Goal: Use online tool/utility: Utilize a website feature to perform a specific function

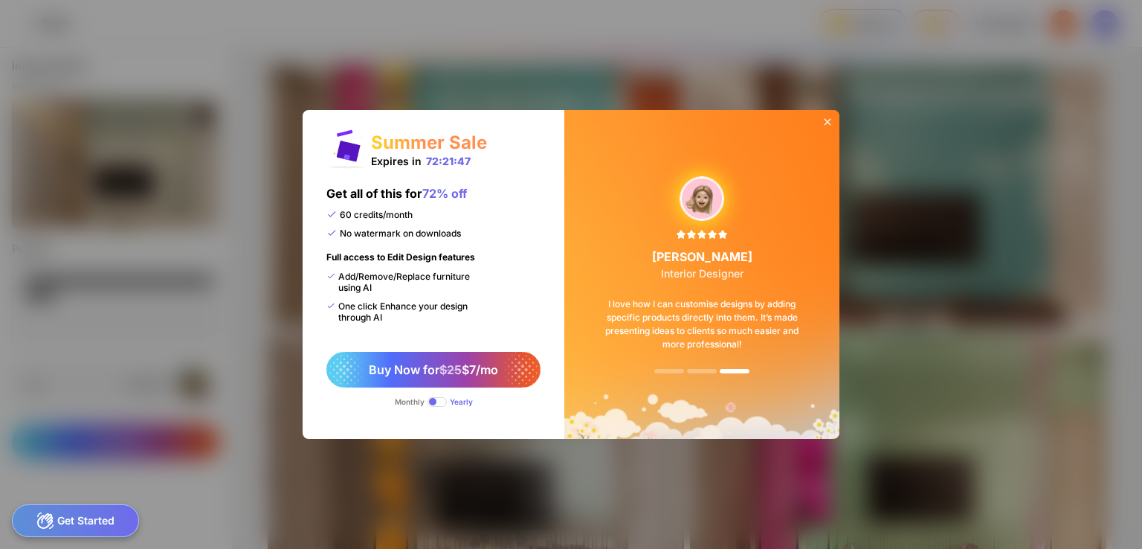
click at [825, 123] on icon at bounding box center [827, 122] width 7 height 7
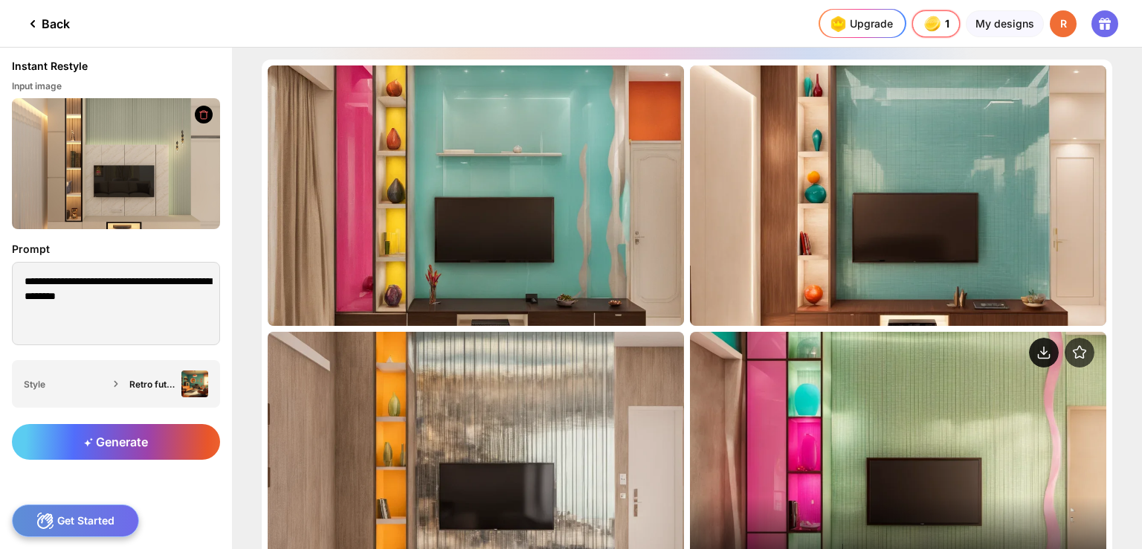
drag, startPoint x: 1138, startPoint y: 194, endPoint x: 1050, endPoint y: 340, distance: 171.1
click at [1050, 340] on div "Almost there... Edit Design Almost there... Edit Design Almost there... Edit De…" at bounding box center [687, 298] width 910 height 501
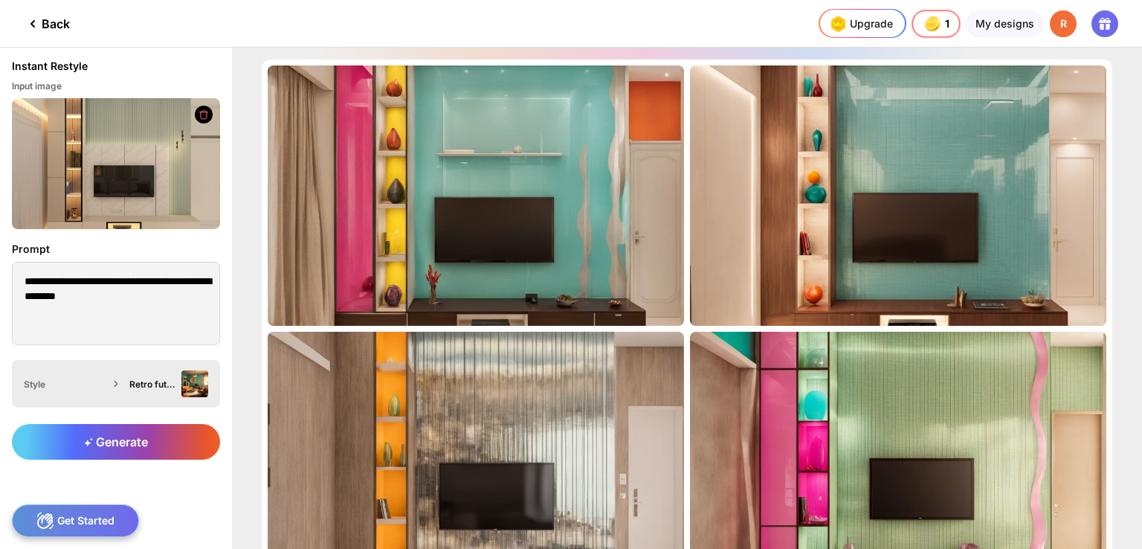
click at [167, 380] on div "Retro futuristic" at bounding box center [152, 383] width 46 height 11
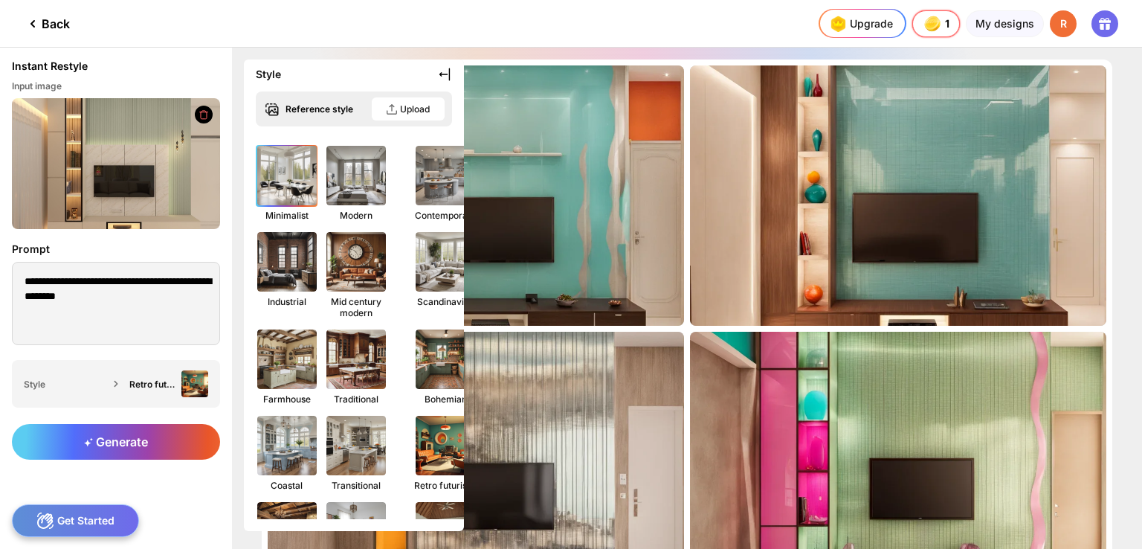
click at [297, 167] on img at bounding box center [286, 175] width 65 height 65
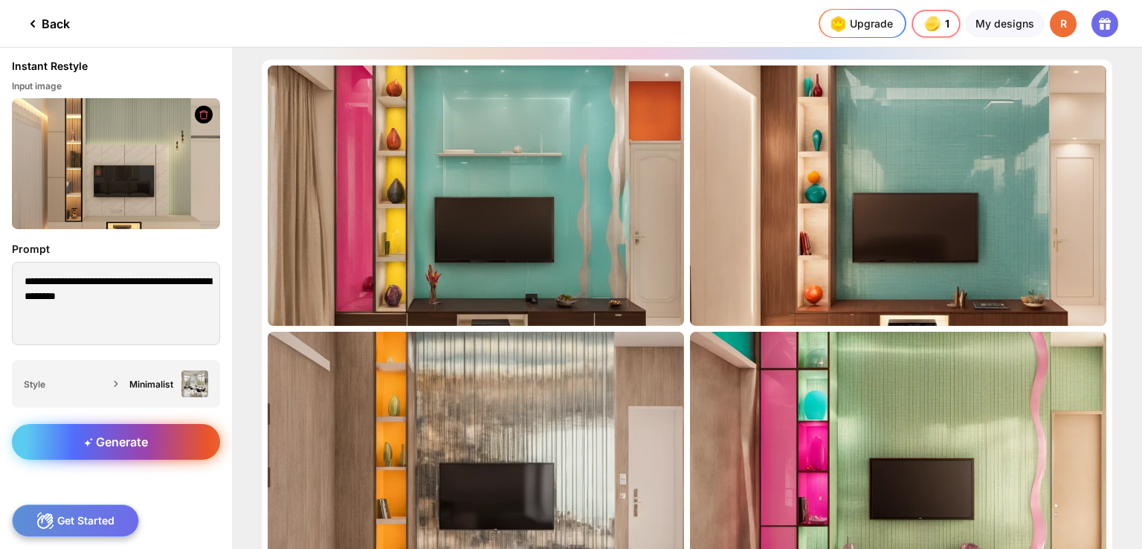
click at [158, 439] on div "Generate" at bounding box center [116, 442] width 208 height 36
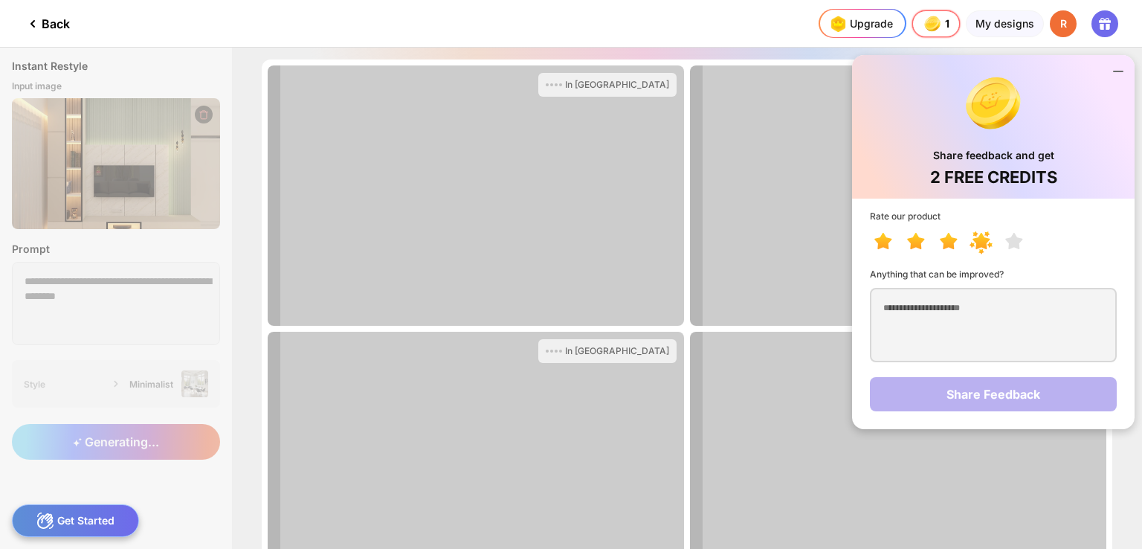
click at [1001, 247] on icon at bounding box center [1017, 243] width 33 height 27
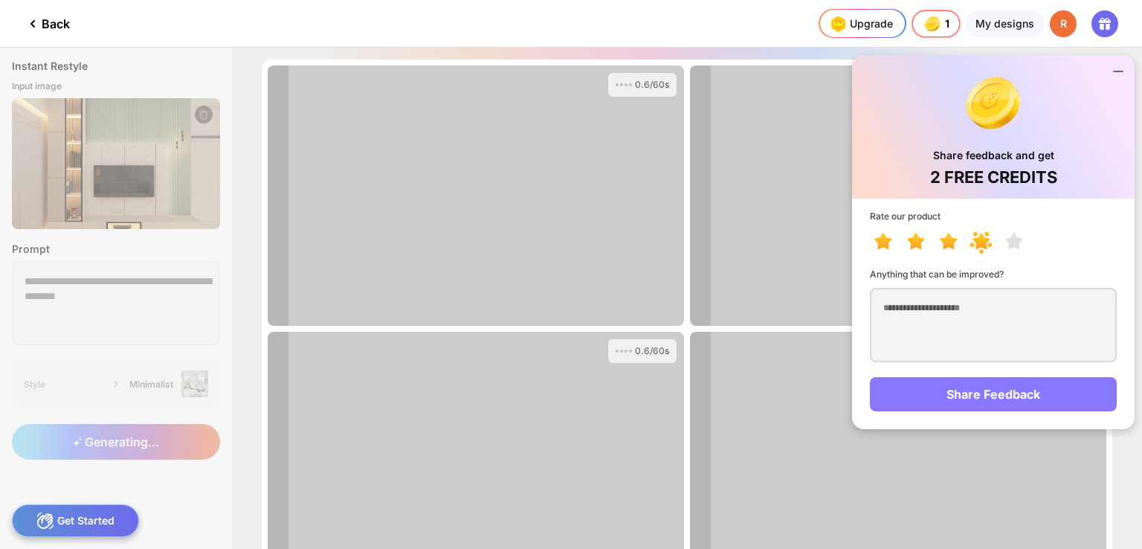
click at [966, 389] on div "Share Feedback" at bounding box center [993, 394] width 247 height 34
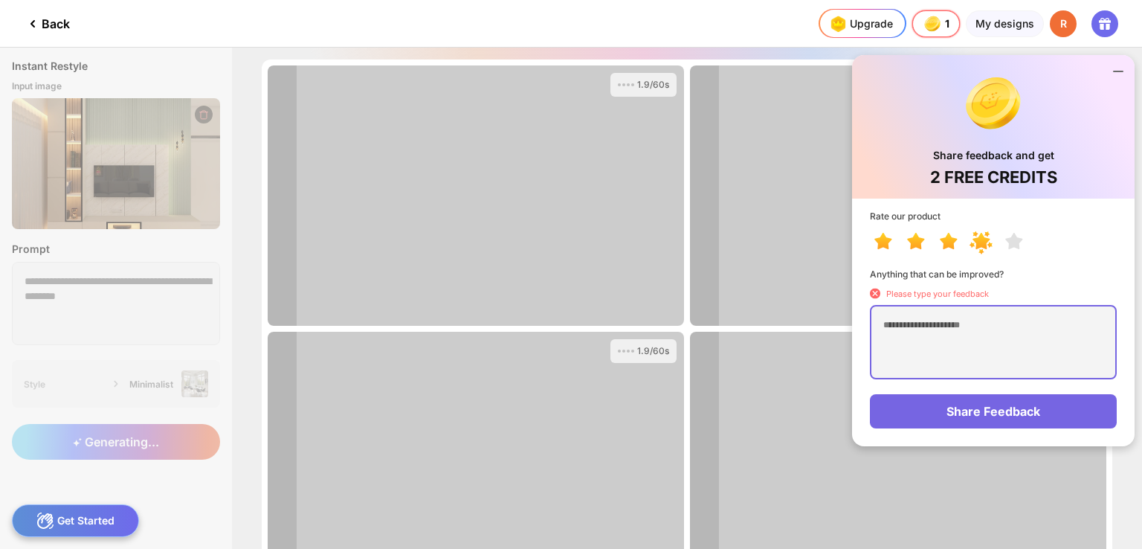
click at [931, 343] on textarea at bounding box center [993, 342] width 247 height 74
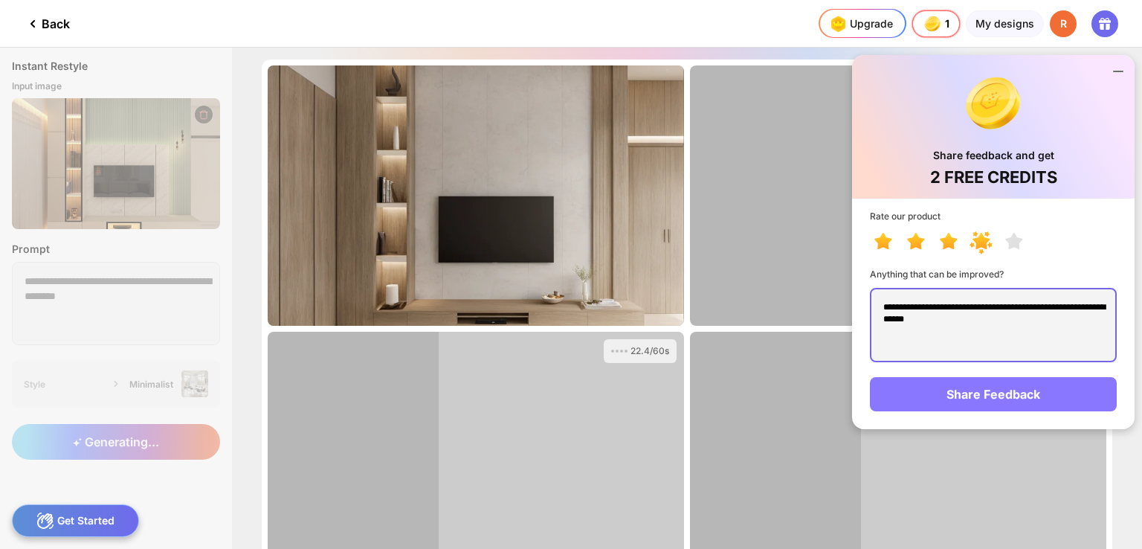
type textarea "**********"
click at [949, 395] on div "Share Feedback" at bounding box center [993, 394] width 247 height 34
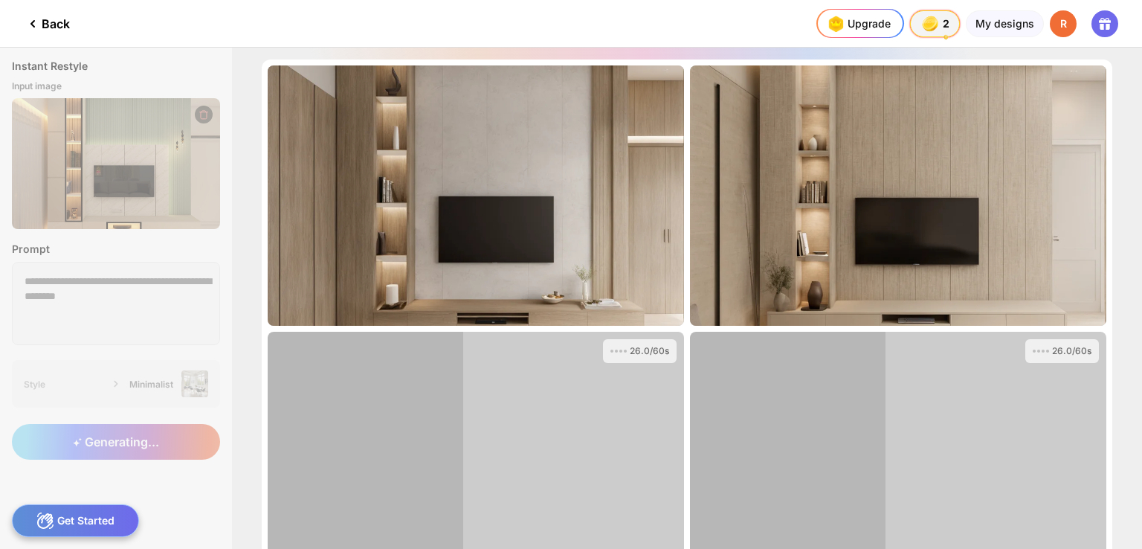
click at [682, 19] on div at bounding box center [443, 23] width 687 height 47
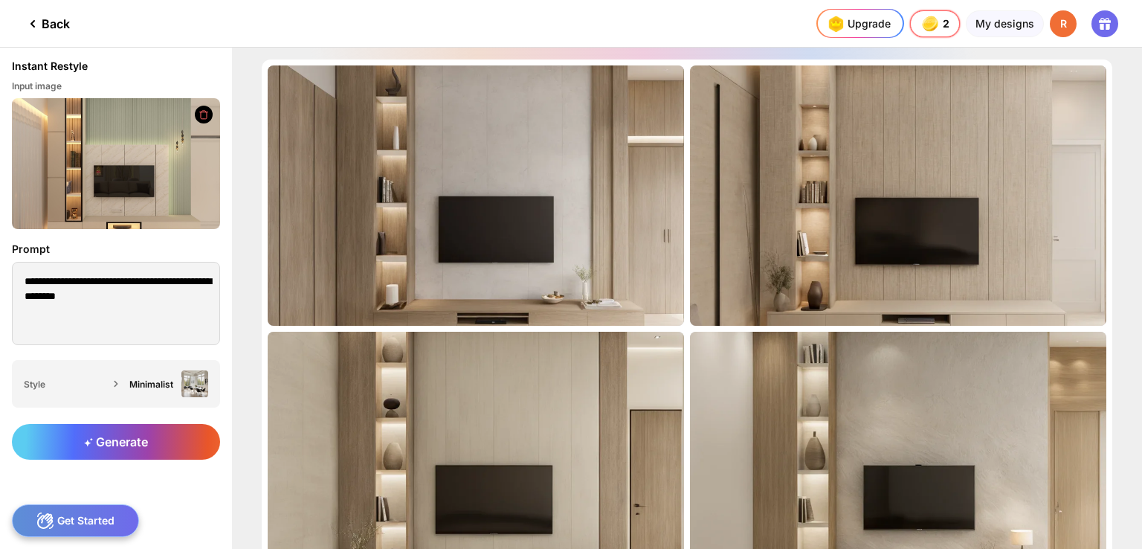
click at [43, 27] on div "Back" at bounding box center [47, 24] width 46 height 18
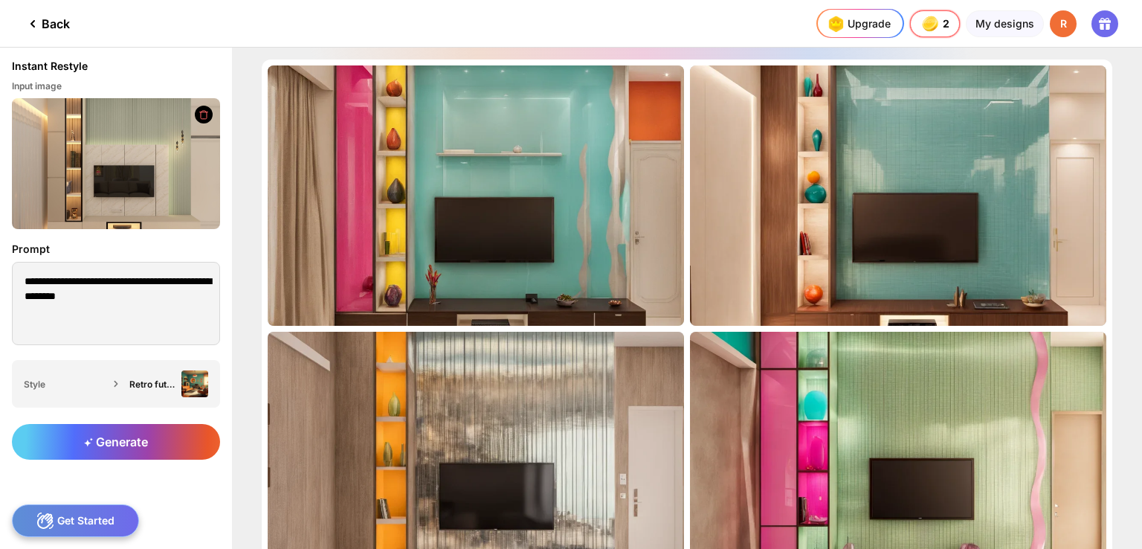
click at [48, 25] on div "Back" at bounding box center [47, 24] width 46 height 18
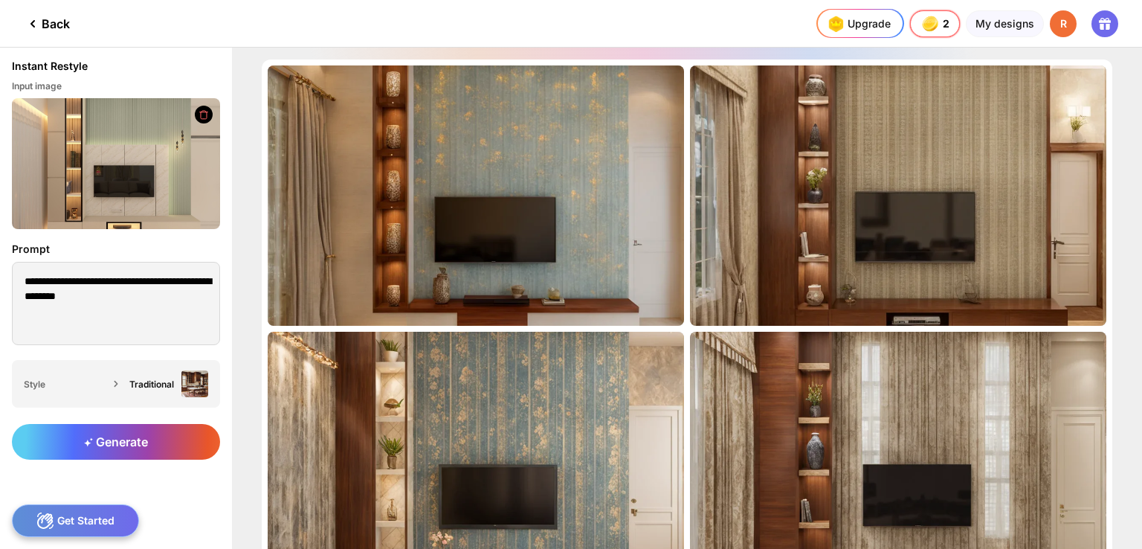
click at [48, 25] on div "Back" at bounding box center [47, 24] width 46 height 18
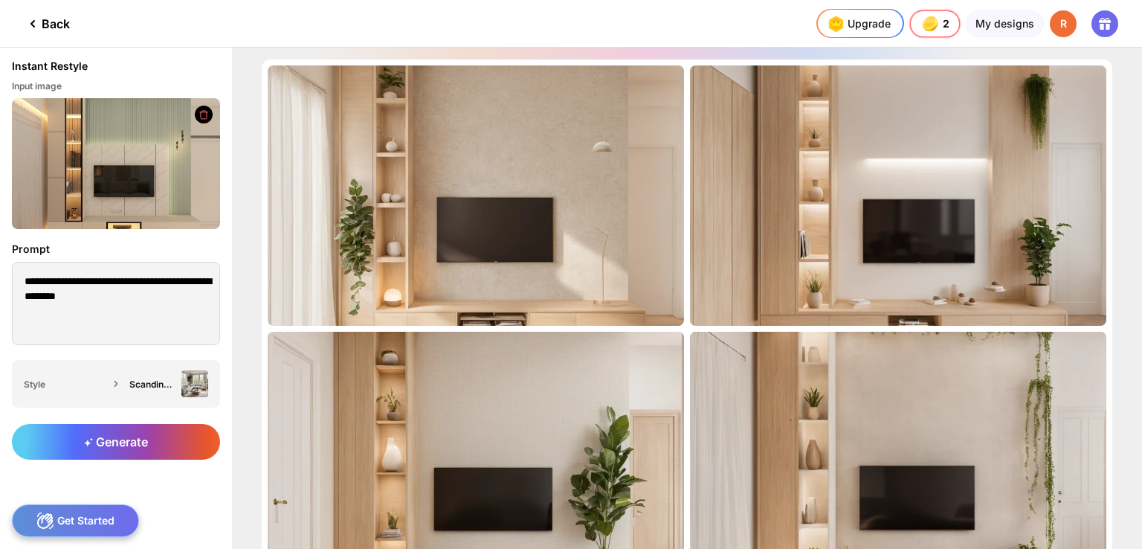
click at [48, 25] on div "Back" at bounding box center [47, 24] width 46 height 18
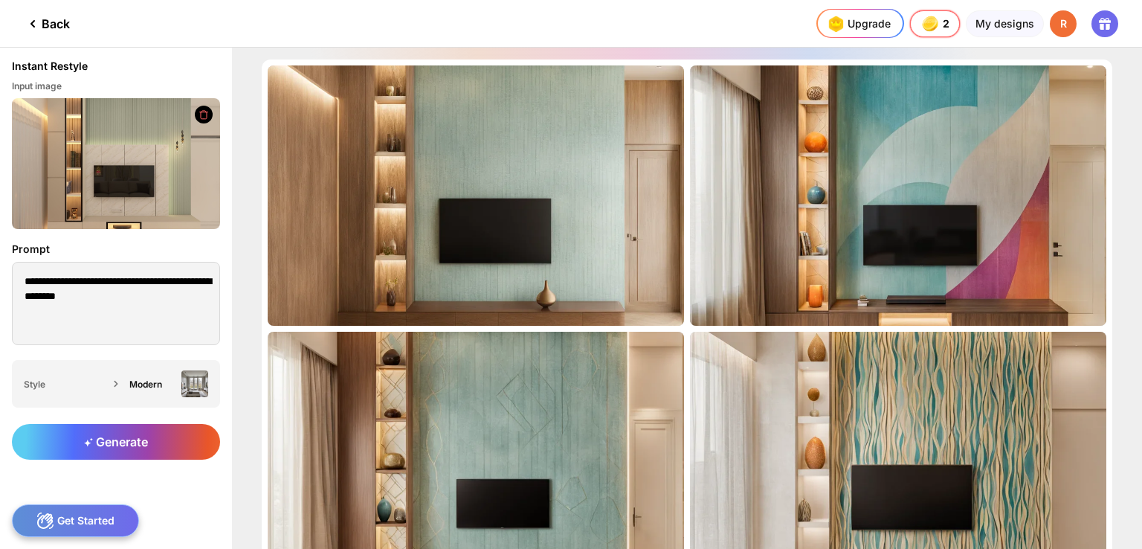
click at [48, 25] on div "Back" at bounding box center [47, 24] width 46 height 18
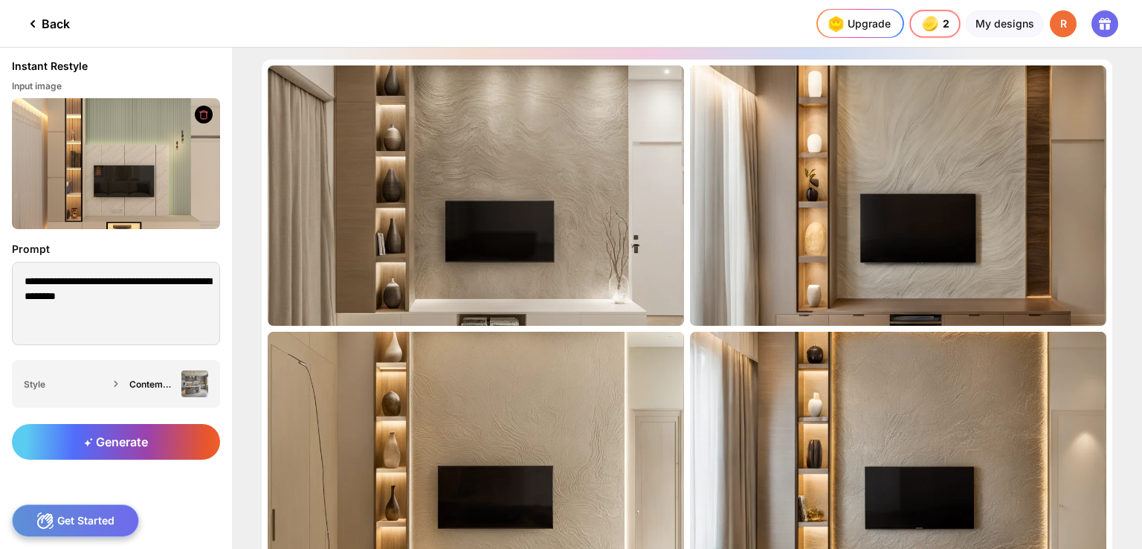
click at [48, 25] on div "Back" at bounding box center [47, 24] width 46 height 18
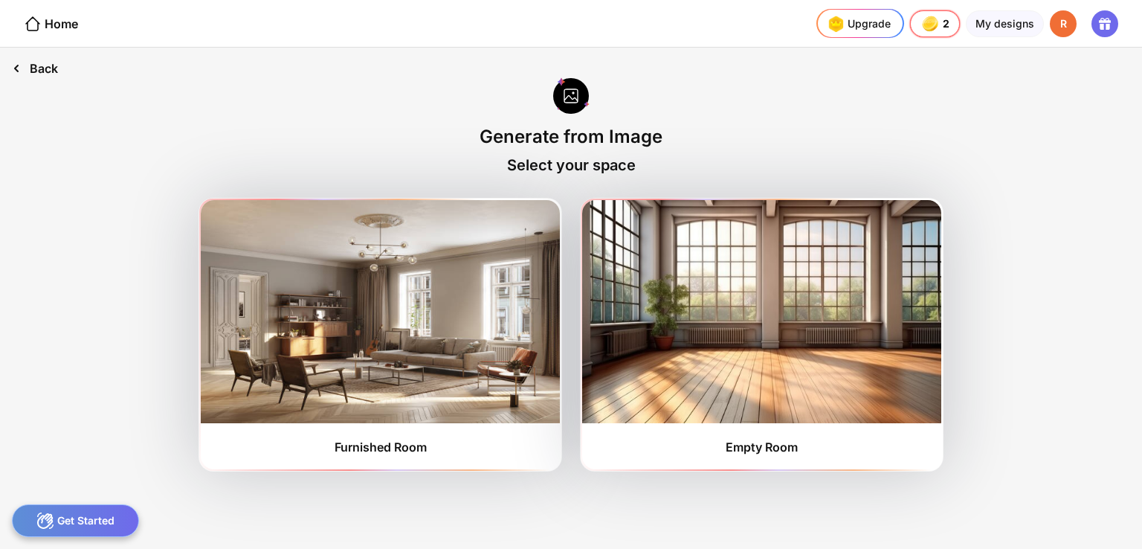
click at [31, 72] on div "Back" at bounding box center [35, 69] width 70 height 42
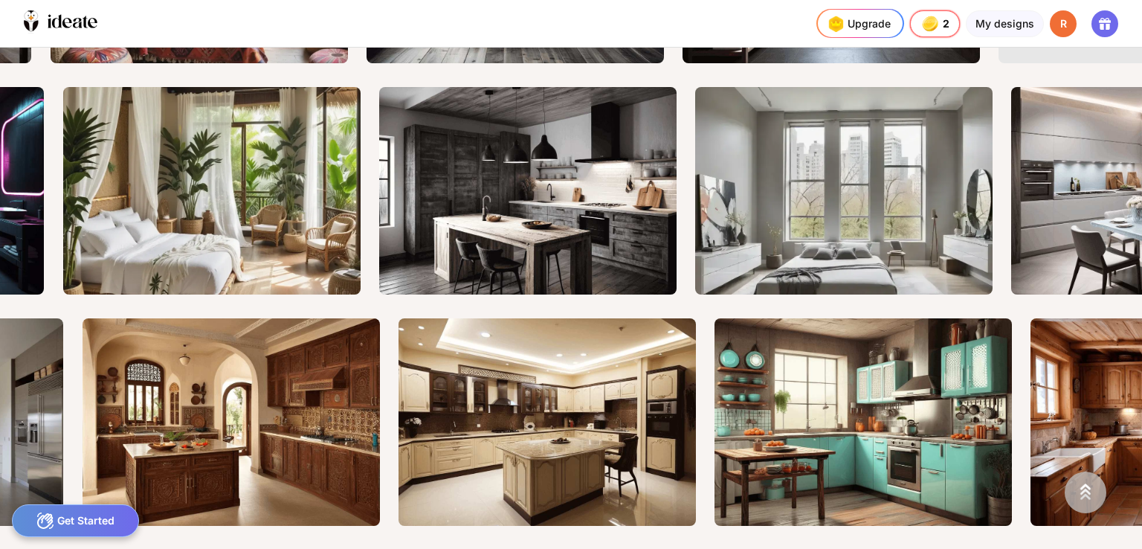
click at [1076, 486] on img at bounding box center [1086, 492] width 36 height 36
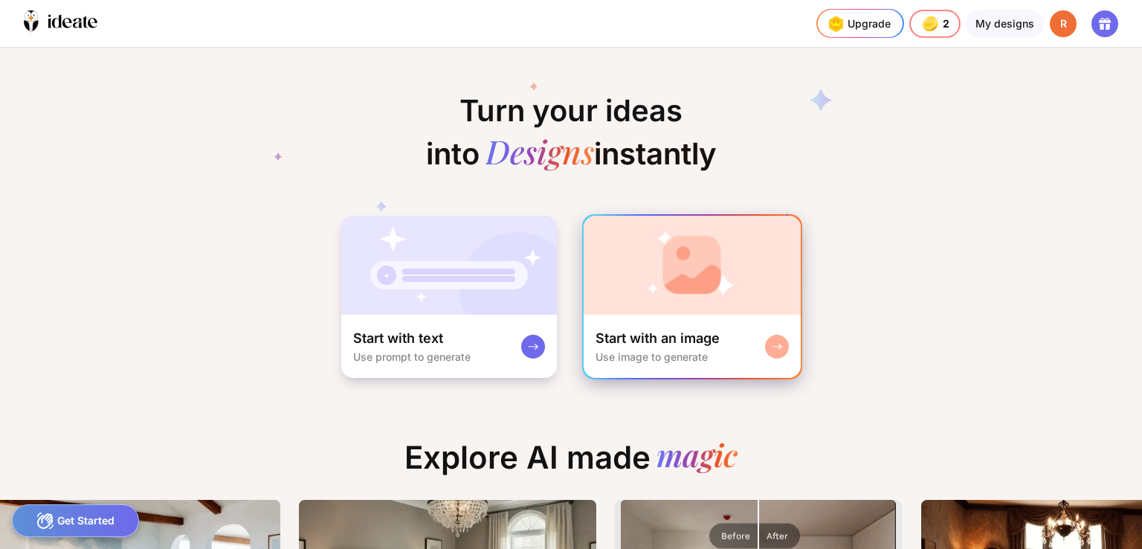
click at [746, 349] on div "Start with an image Use image to generate" at bounding box center [692, 345] width 217 height 63
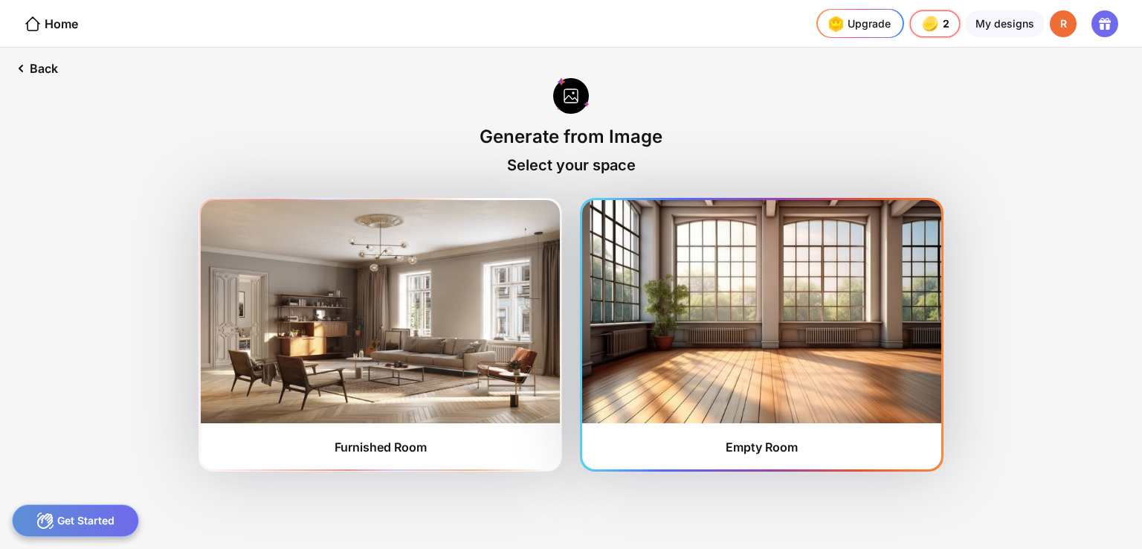
click at [638, 353] on img at bounding box center [761, 311] width 359 height 223
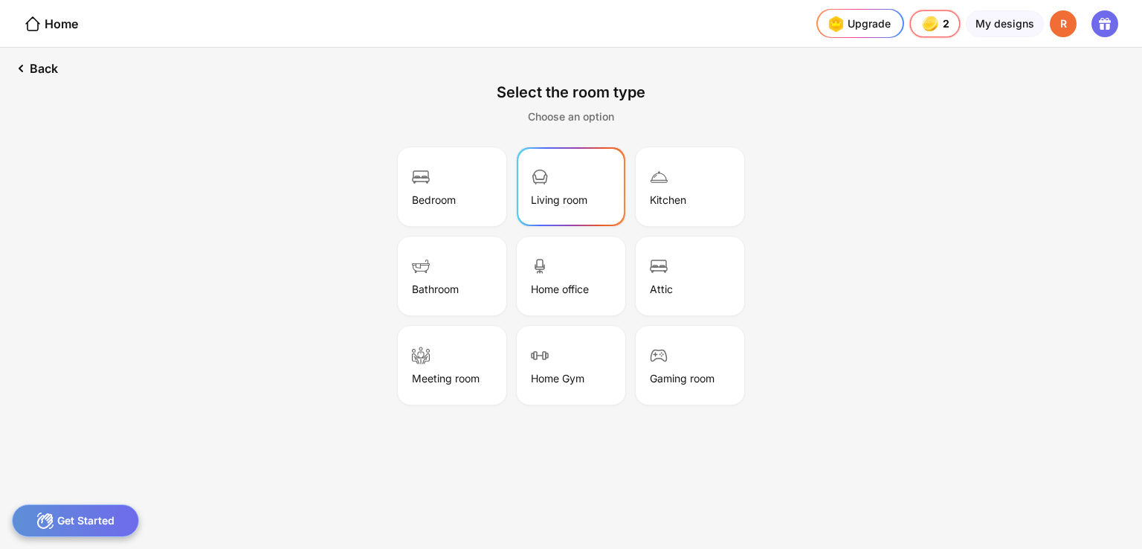
click at [539, 194] on div "Living room" at bounding box center [559, 199] width 56 height 13
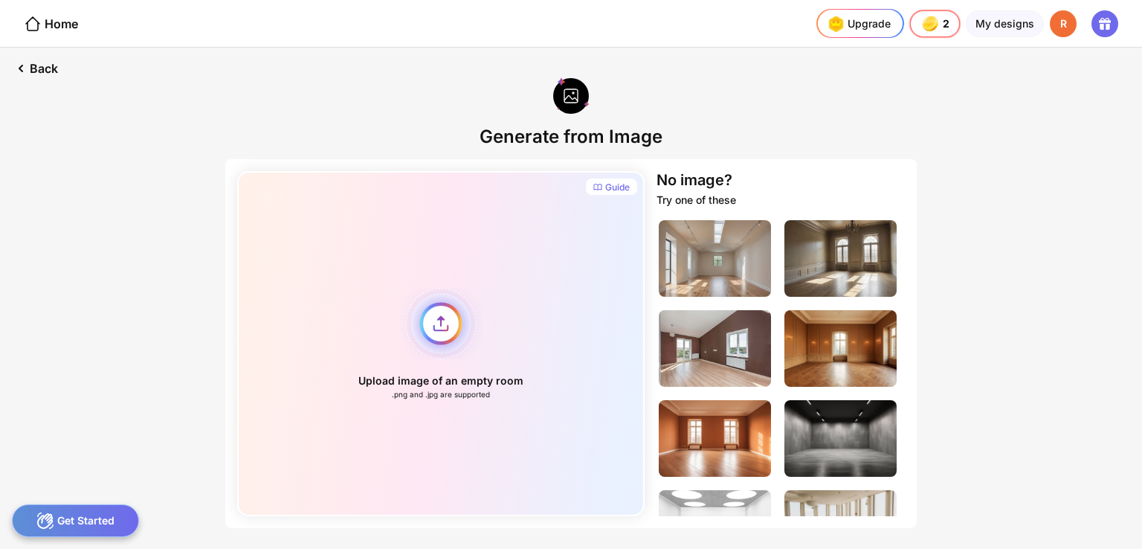
click at [448, 324] on div "Upload image of an empty room .png and .jpg are supported" at bounding box center [440, 343] width 407 height 345
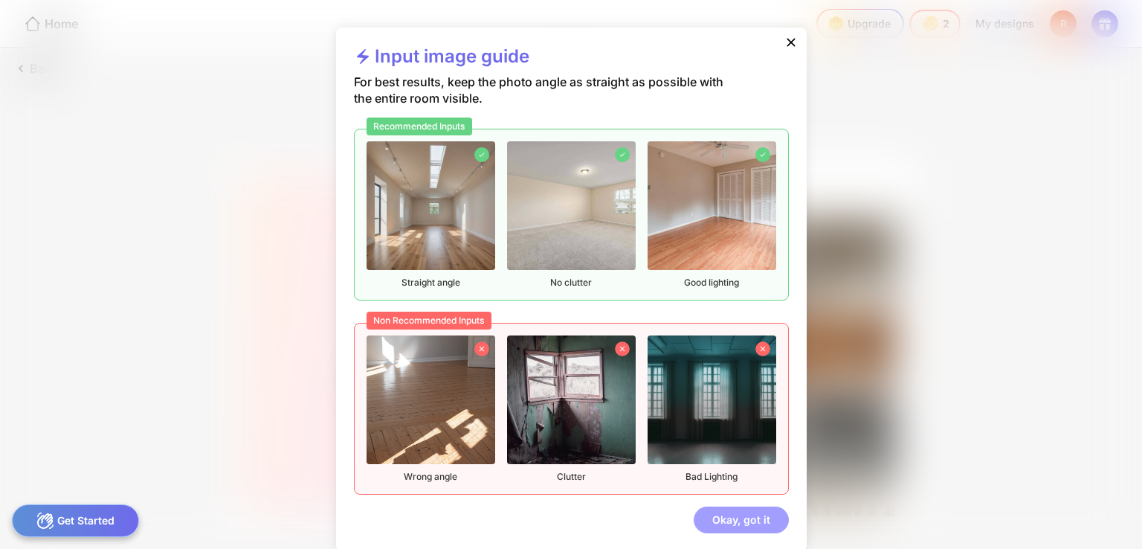
click at [740, 512] on div "Okay, got it" at bounding box center [741, 519] width 95 height 27
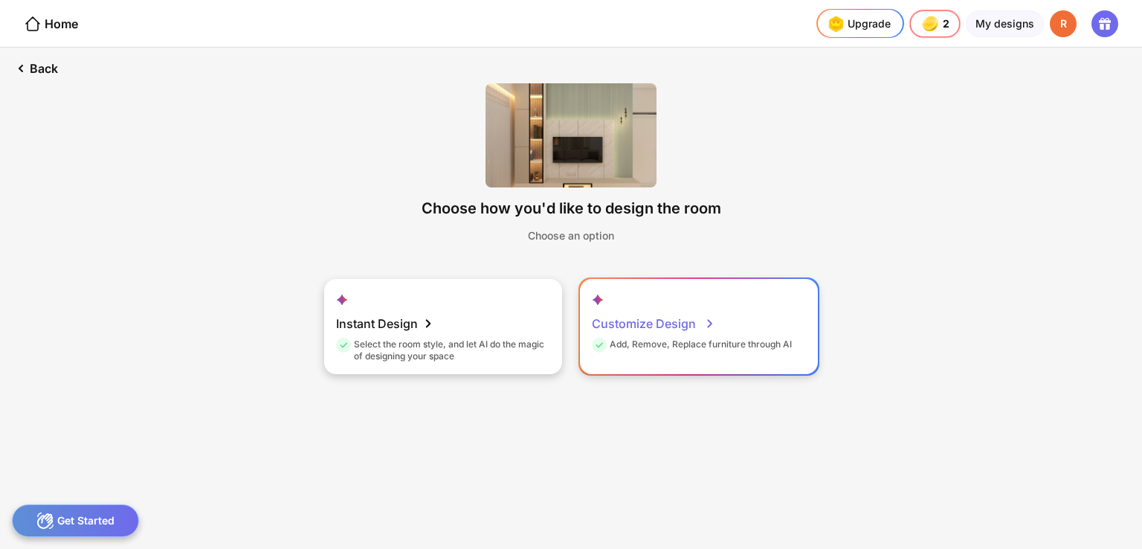
click at [663, 335] on div "Customize Design" at bounding box center [653, 324] width 123 height 30
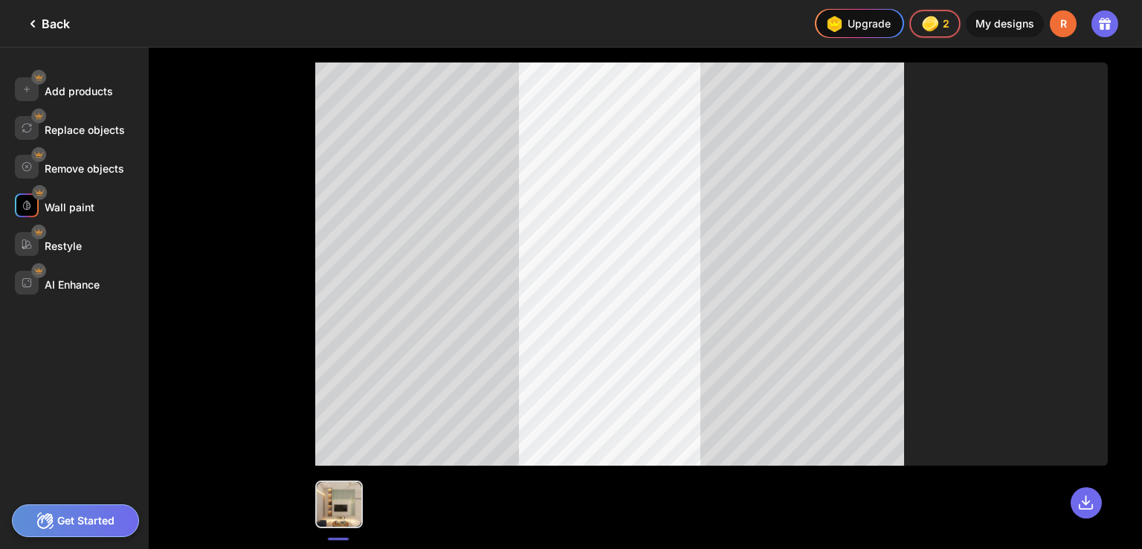
click at [85, 206] on div "Wall paint" at bounding box center [70, 207] width 50 height 13
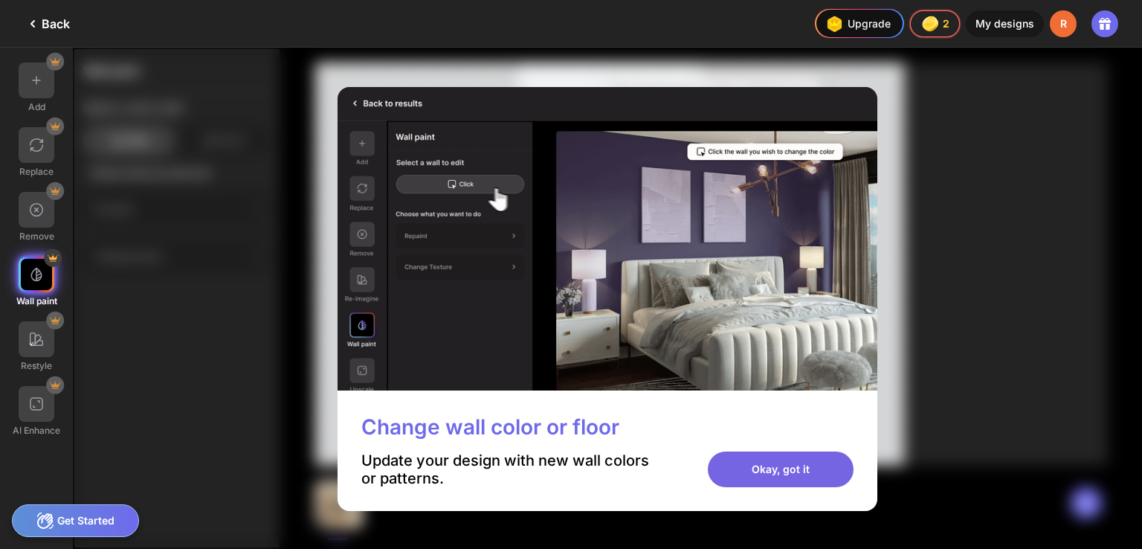
click at [790, 476] on div "Okay, got it" at bounding box center [781, 469] width 146 height 36
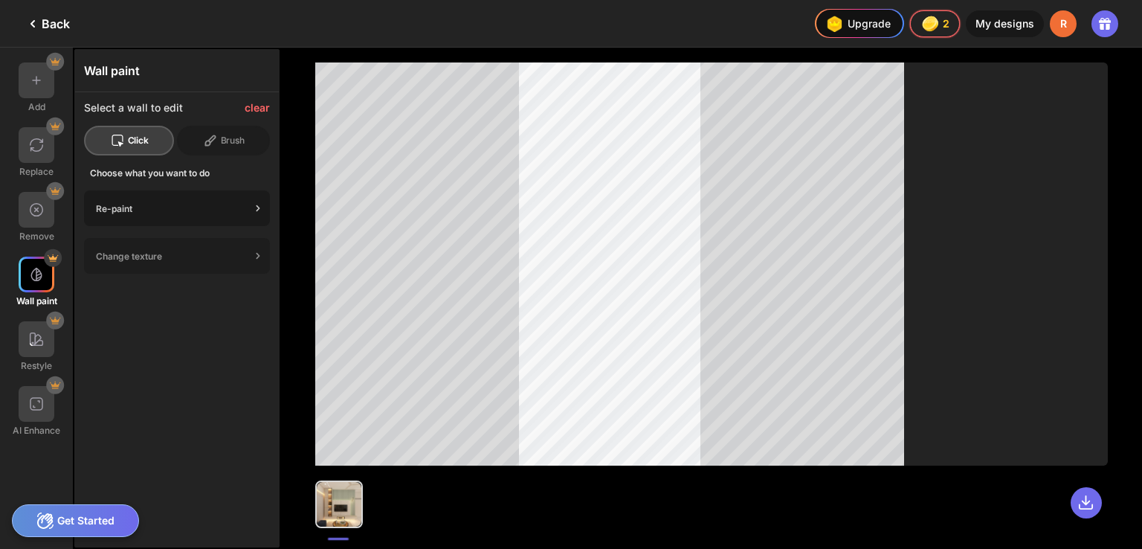
click at [189, 208] on div "Re-paint" at bounding box center [173, 208] width 155 height 11
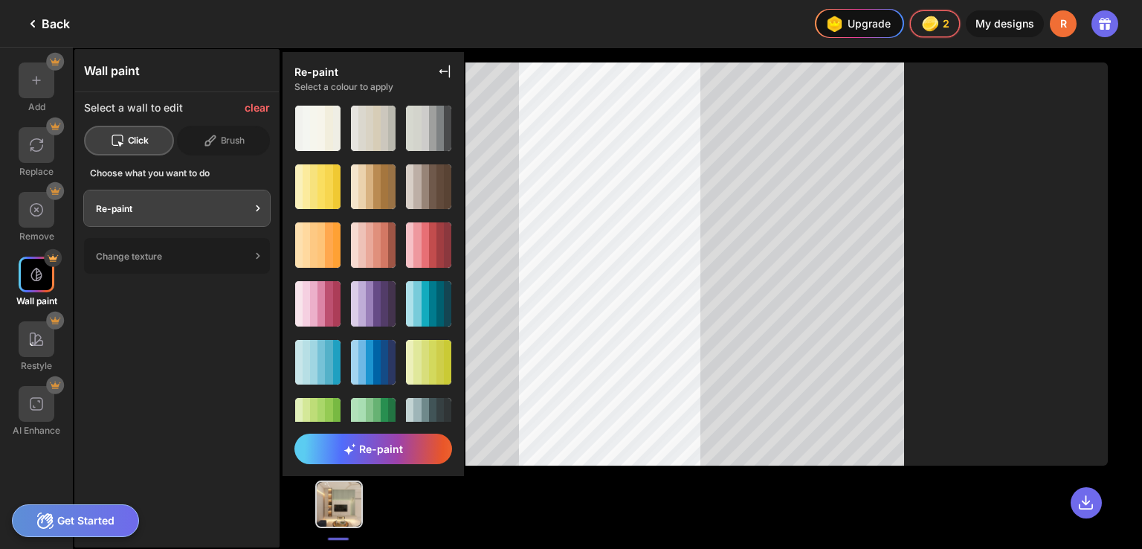
click at [460, 375] on div at bounding box center [372, 260] width 181 height 323
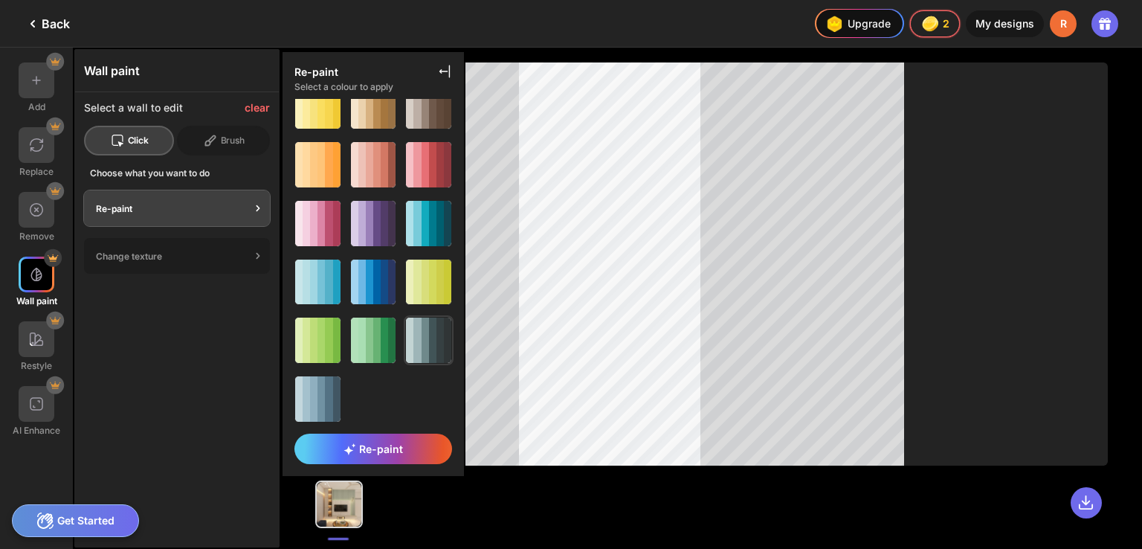
click at [430, 330] on div at bounding box center [432, 339] width 7 height 45
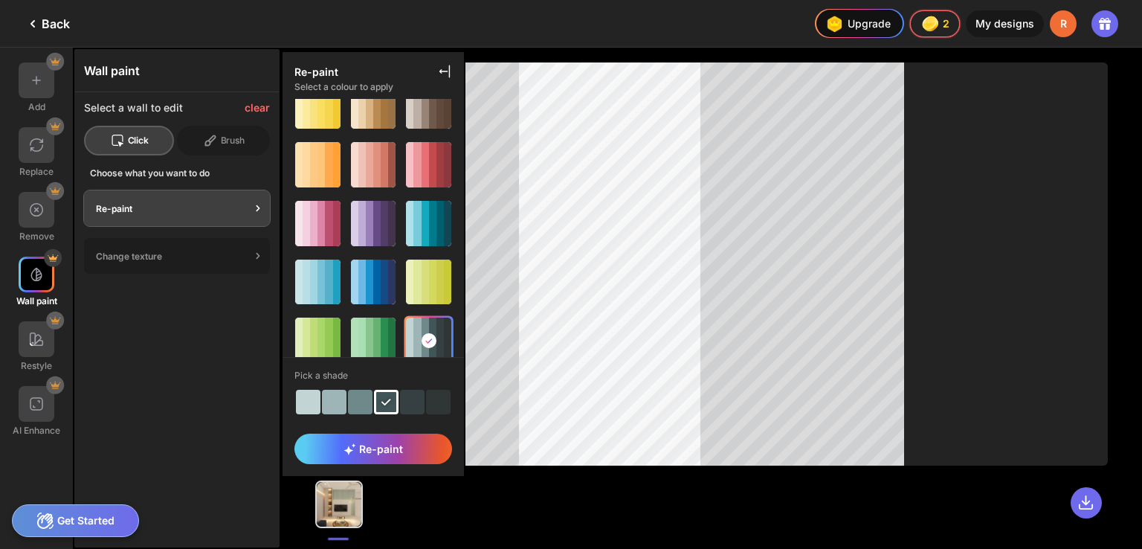
scroll to position [81, 0]
click at [426, 407] on div at bounding box center [438, 402] width 25 height 25
click at [400, 411] on div at bounding box center [412, 402] width 25 height 25
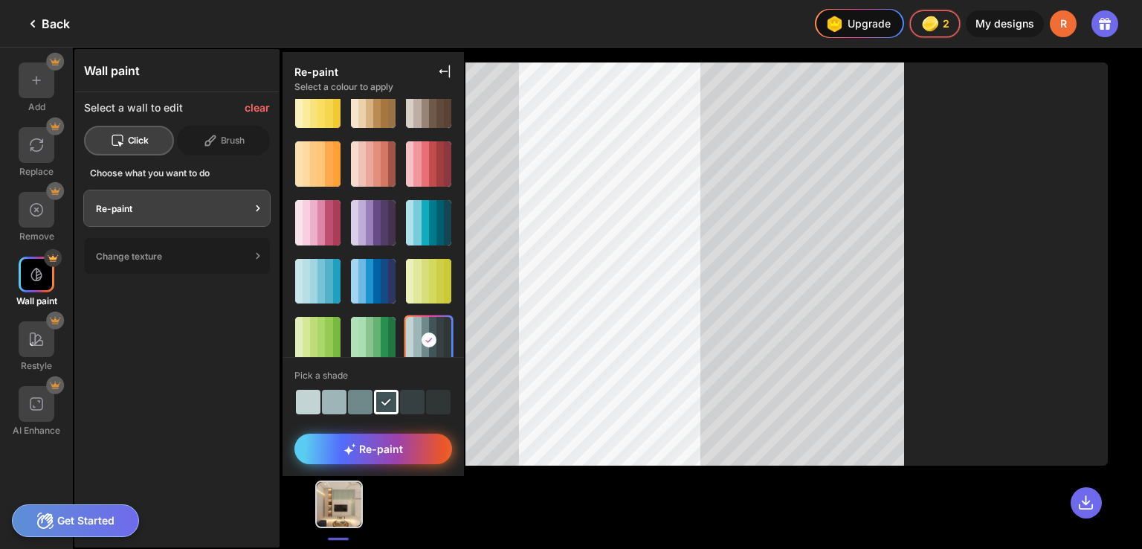
click at [389, 442] on span "Re-paint" at bounding box center [372, 448] width 59 height 13
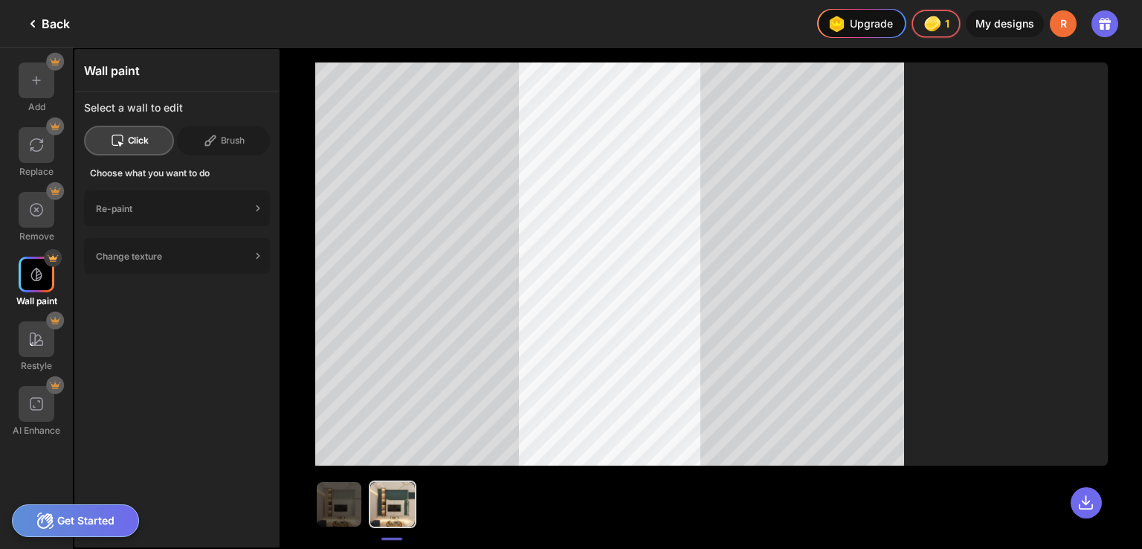
click at [390, 493] on div at bounding box center [392, 504] width 45 height 45
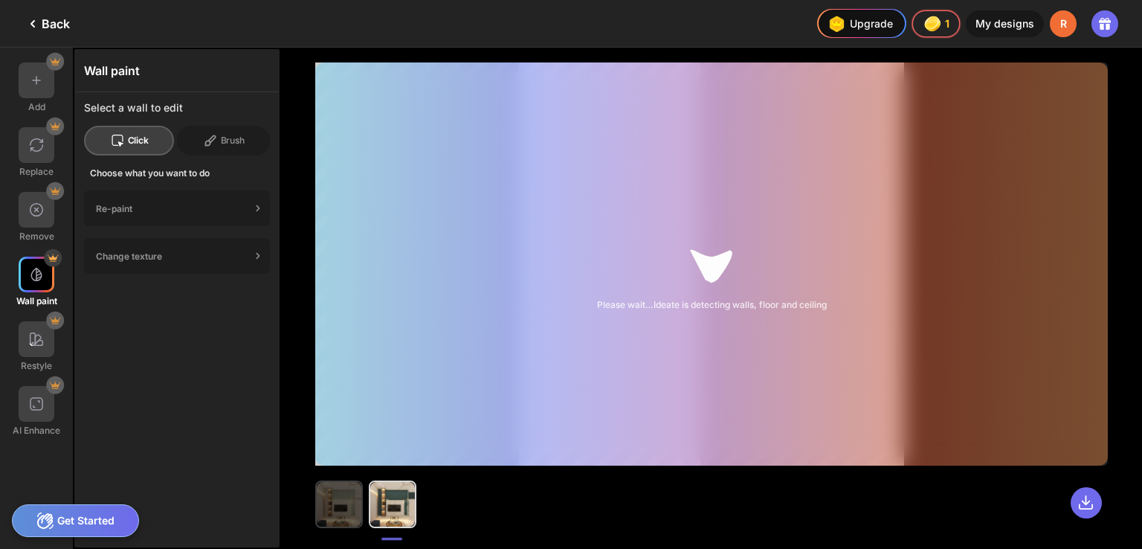
click at [336, 505] on img at bounding box center [339, 504] width 45 height 45
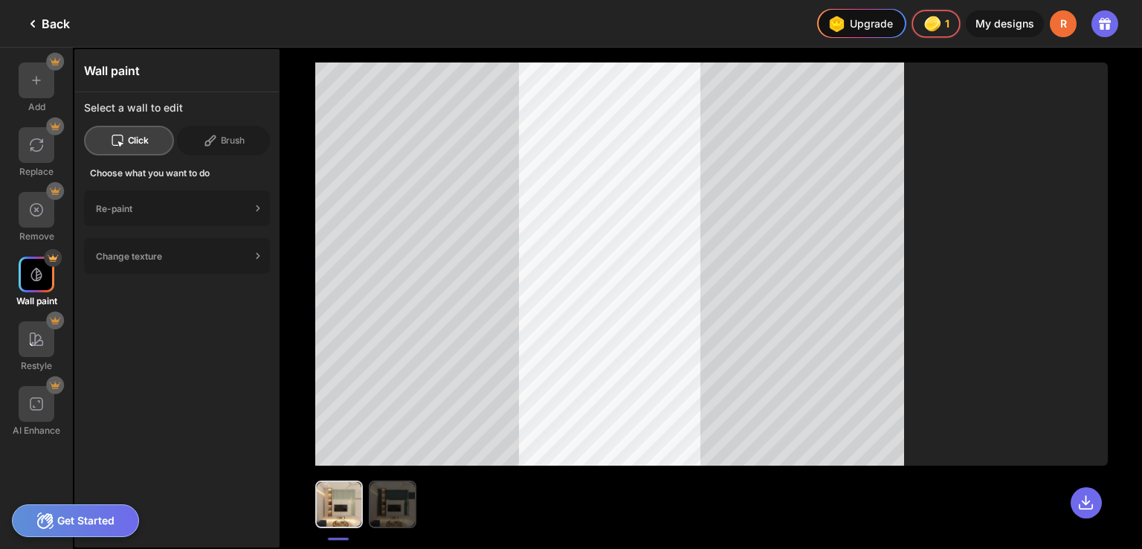
click at [387, 505] on img at bounding box center [392, 504] width 45 height 45
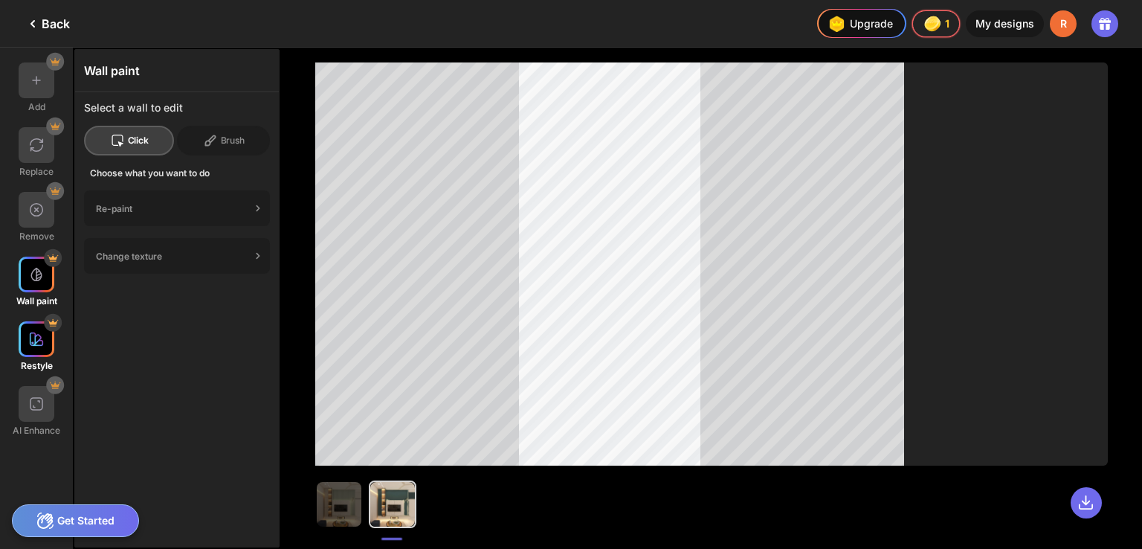
click at [37, 344] on img at bounding box center [36, 339] width 15 height 15
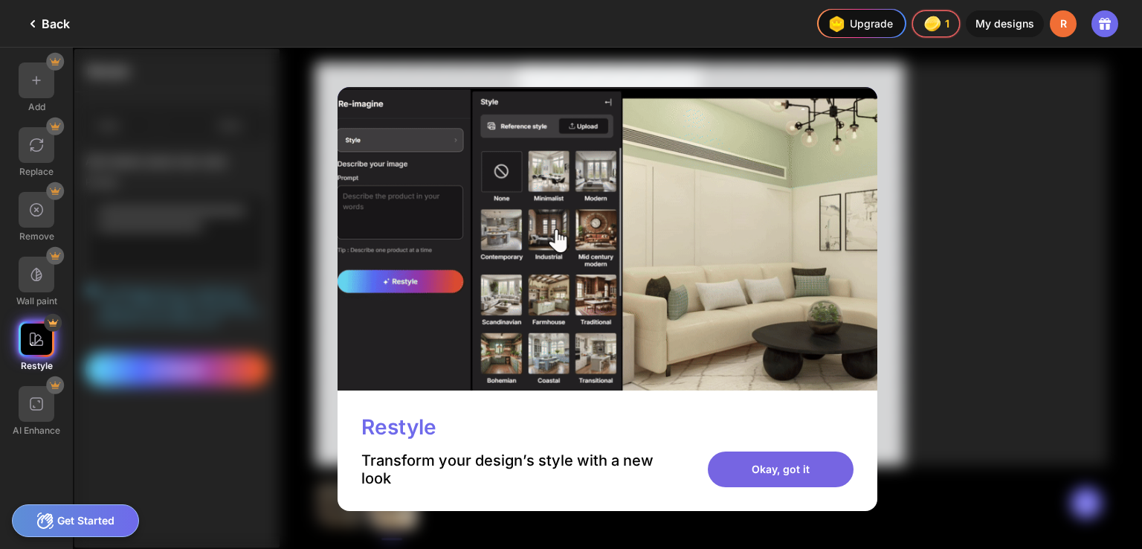
click at [774, 474] on div "Okay, got it" at bounding box center [781, 469] width 146 height 36
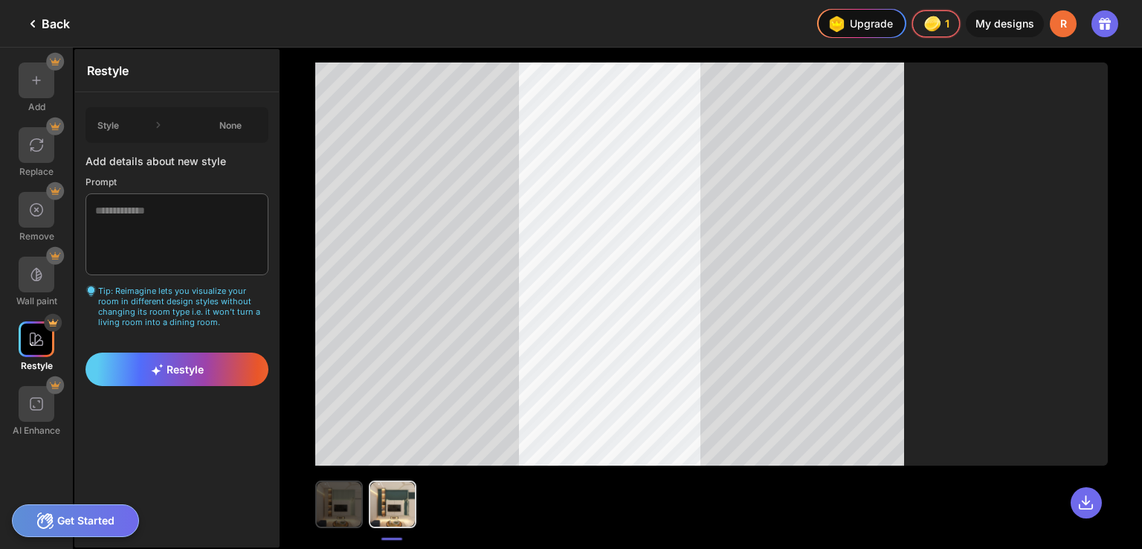
click at [343, 490] on img at bounding box center [339, 504] width 45 height 45
click at [199, 209] on textarea at bounding box center [176, 234] width 183 height 82
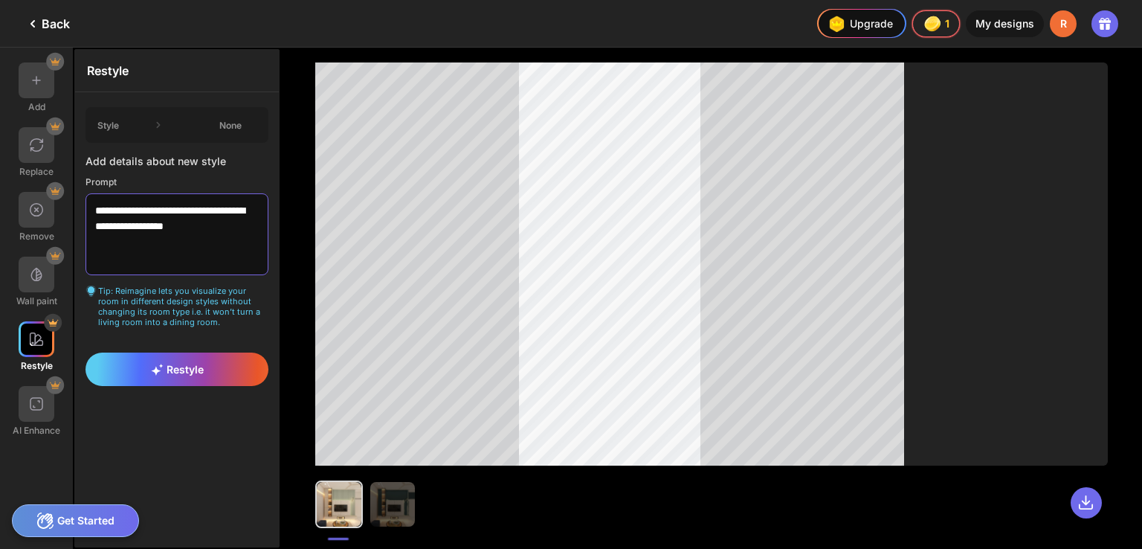
click at [190, 208] on textarea "**********" at bounding box center [176, 234] width 183 height 82
click at [196, 205] on textarea "**********" at bounding box center [176, 234] width 183 height 82
type textarea "**********"
click at [181, 365] on span "Restyle" at bounding box center [177, 369] width 53 height 13
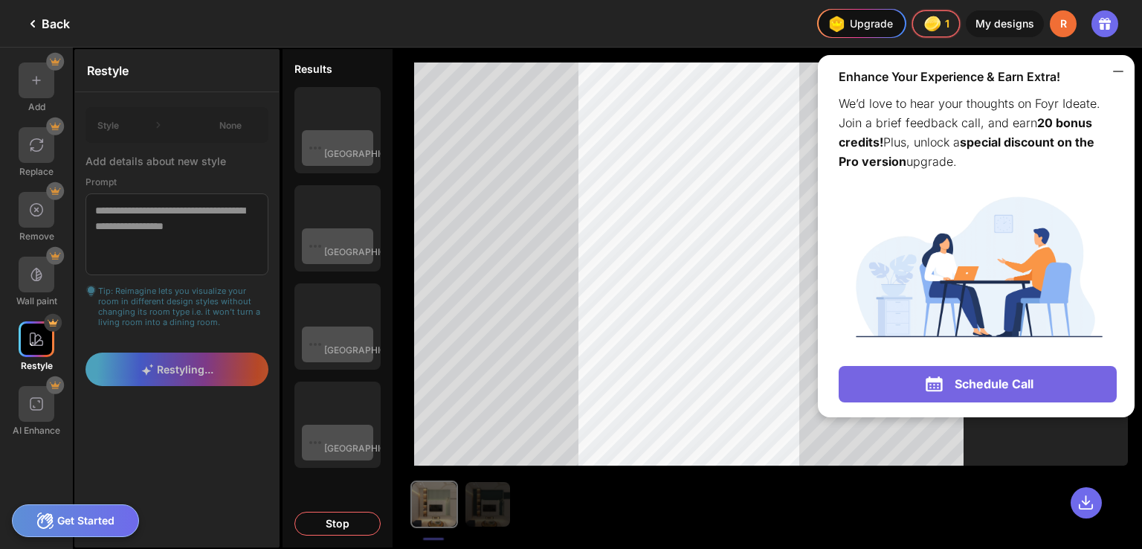
click at [1115, 68] on icon at bounding box center [1118, 71] width 18 height 18
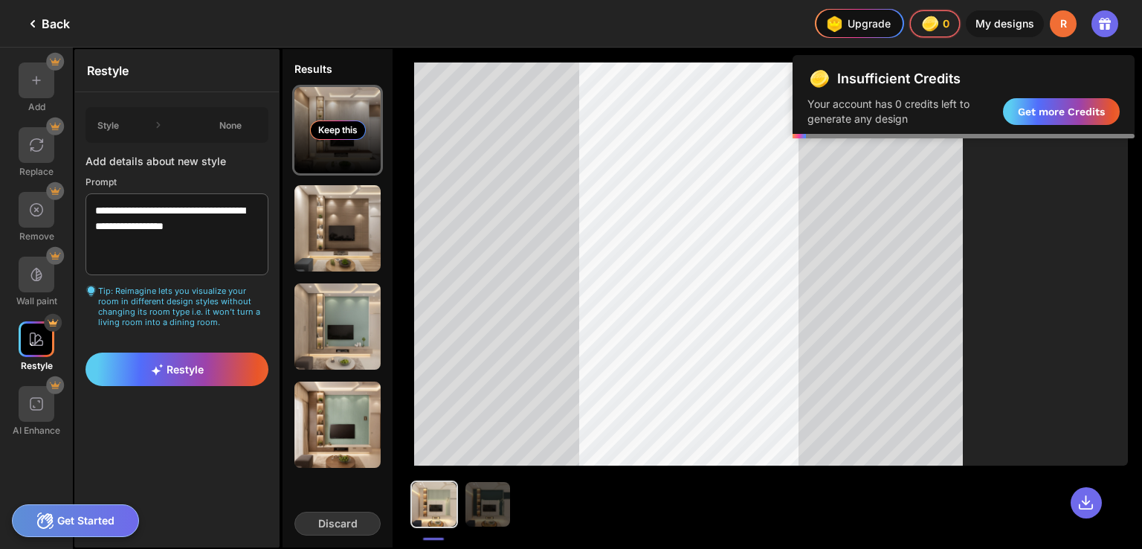
click at [365, 128] on div "Keep this" at bounding box center [338, 129] width 56 height 19
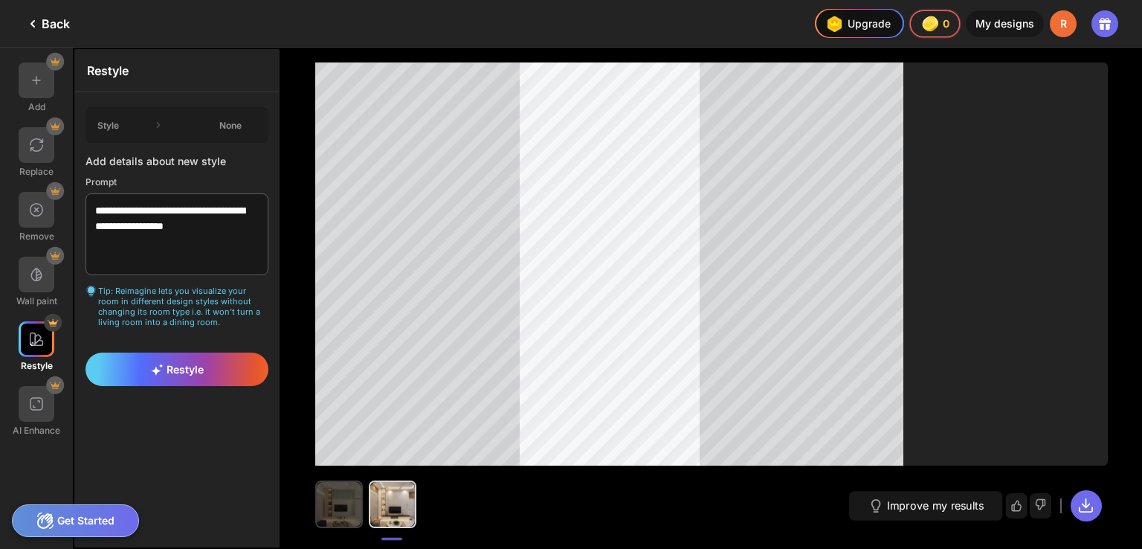
click at [338, 497] on img at bounding box center [339, 504] width 45 height 45
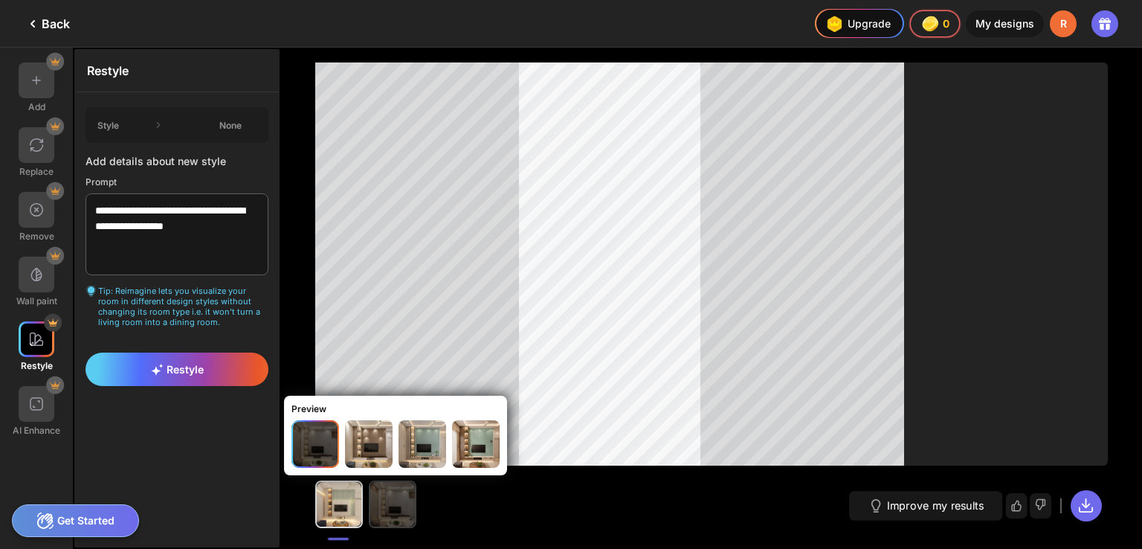
click at [393, 498] on img at bounding box center [392, 504] width 45 height 45
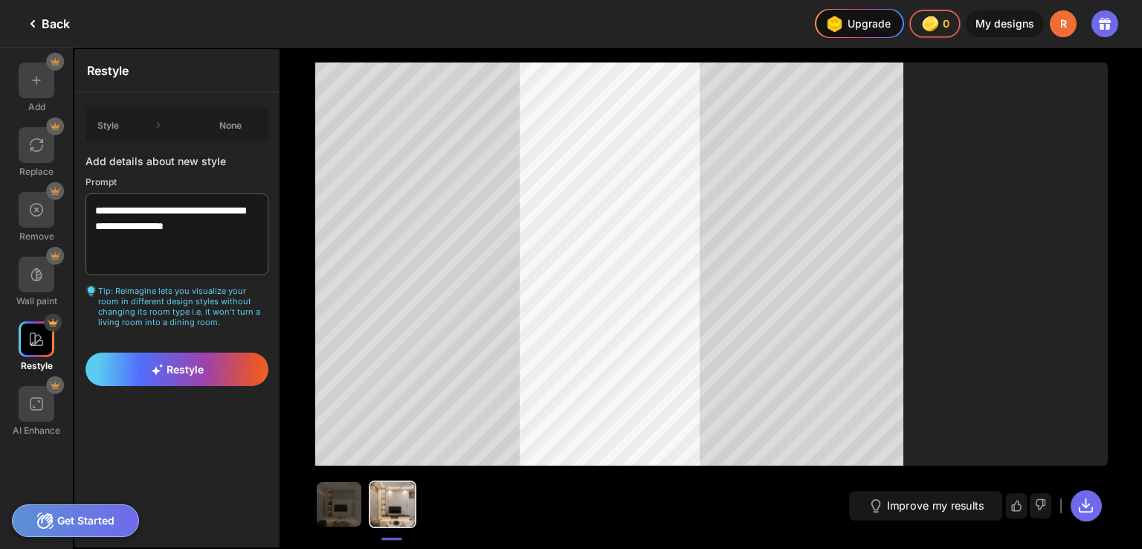
click at [36, 25] on icon at bounding box center [33, 24] width 18 height 18
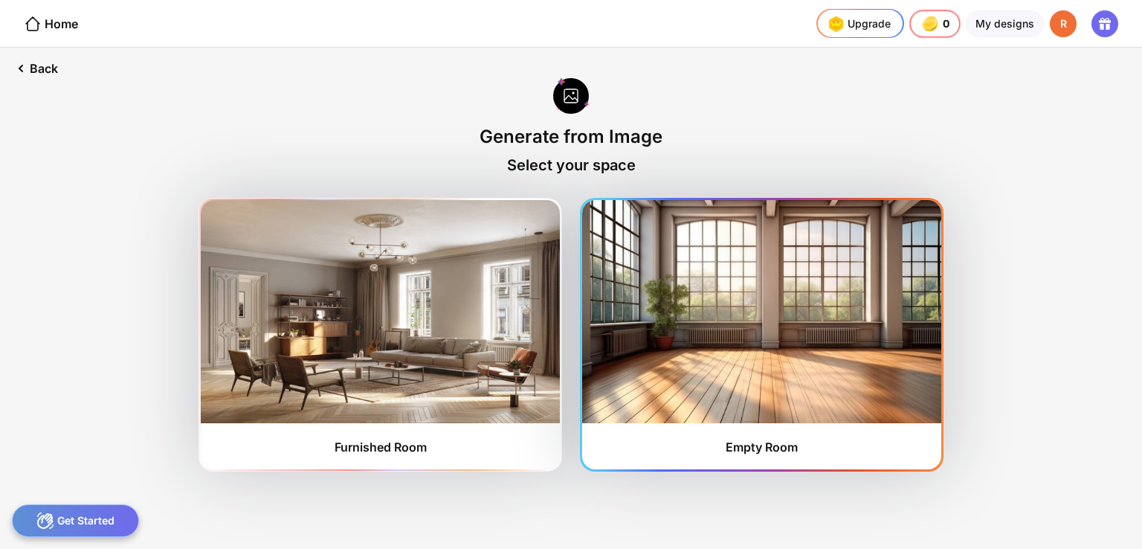
click at [647, 281] on img at bounding box center [761, 311] width 359 height 223
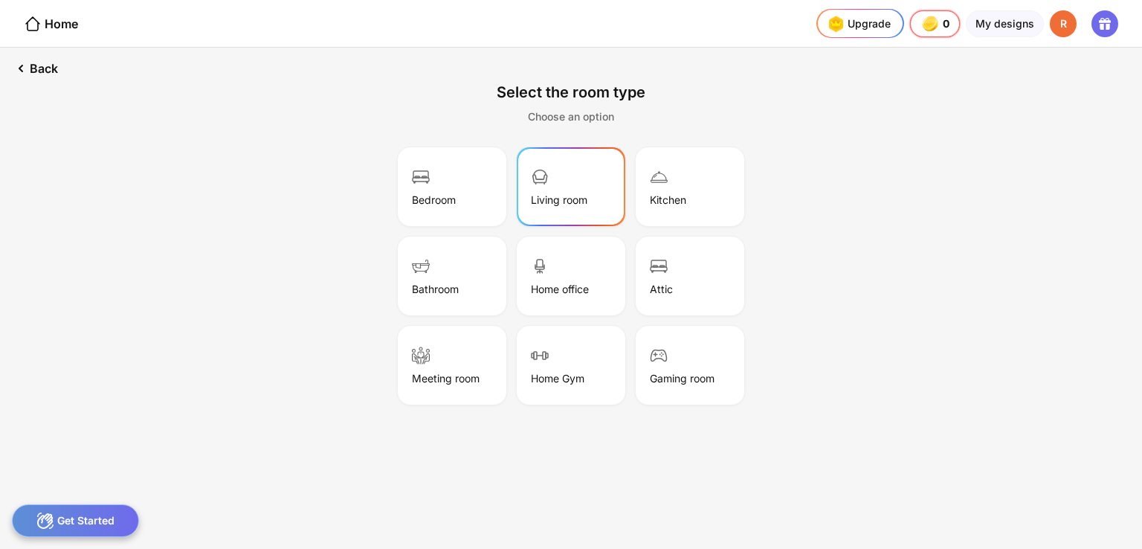
click at [607, 180] on div "Living room" at bounding box center [571, 186] width 104 height 74
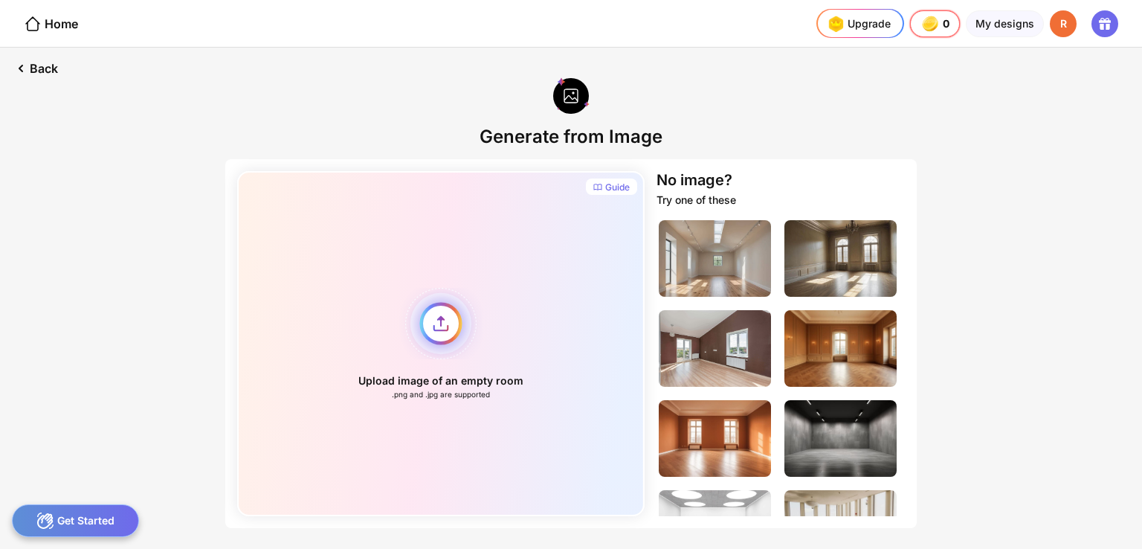
click at [438, 320] on div "Upload image of an empty room .png and .jpg are supported" at bounding box center [440, 343] width 407 height 345
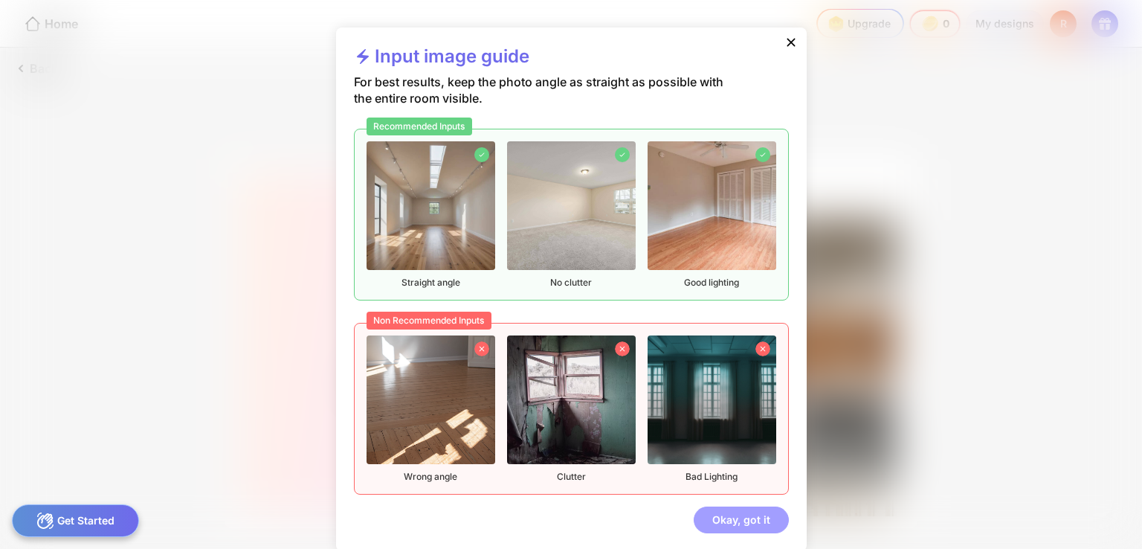
click at [725, 509] on div "Okay, got it" at bounding box center [741, 519] width 95 height 27
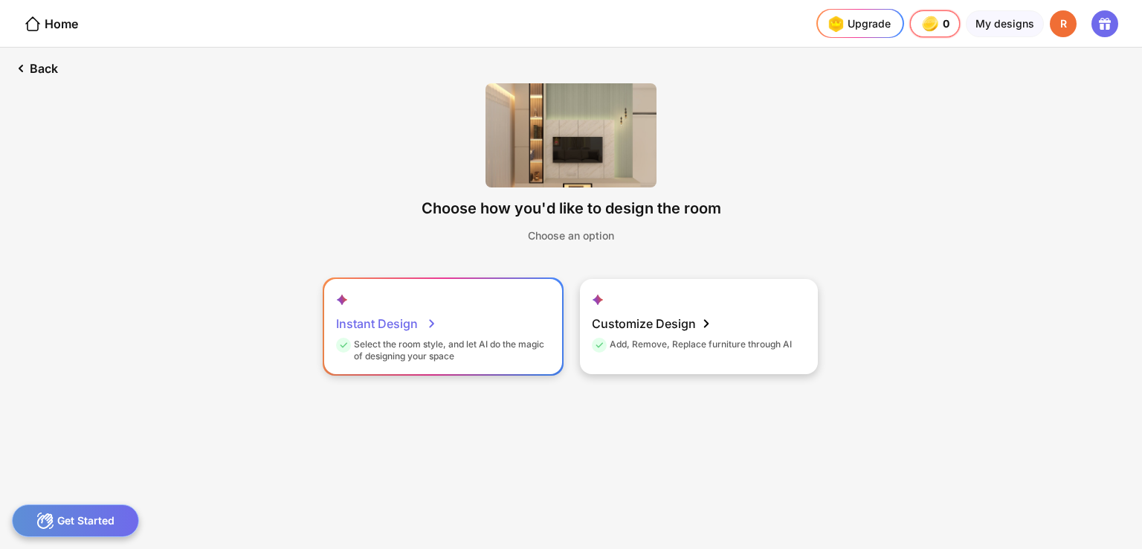
click at [512, 322] on div "Instant Design Select the room style, and let AI do the magic of designing your…" at bounding box center [443, 326] width 238 height 95
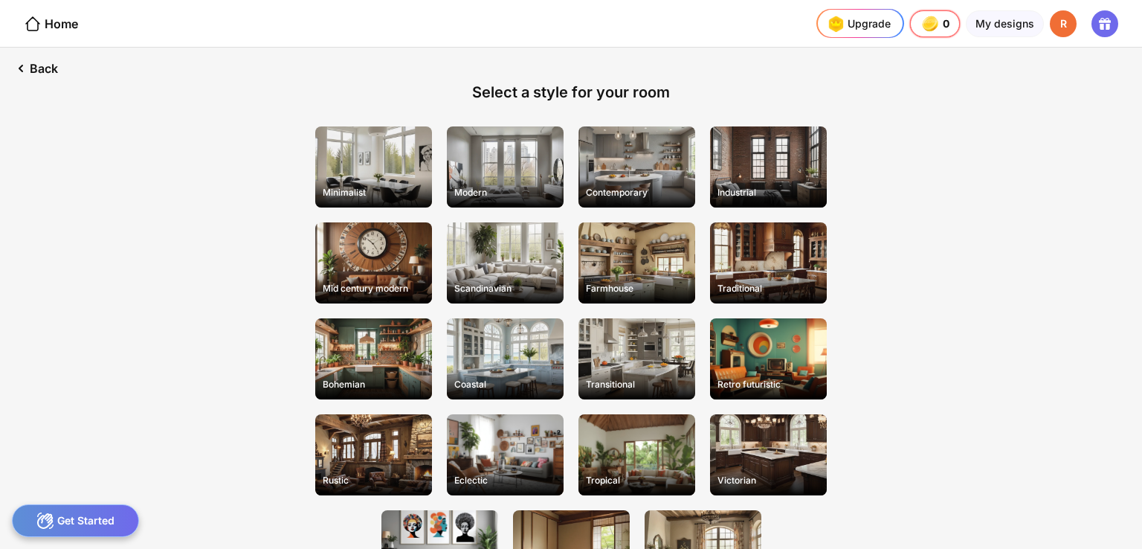
scroll to position [151, 0]
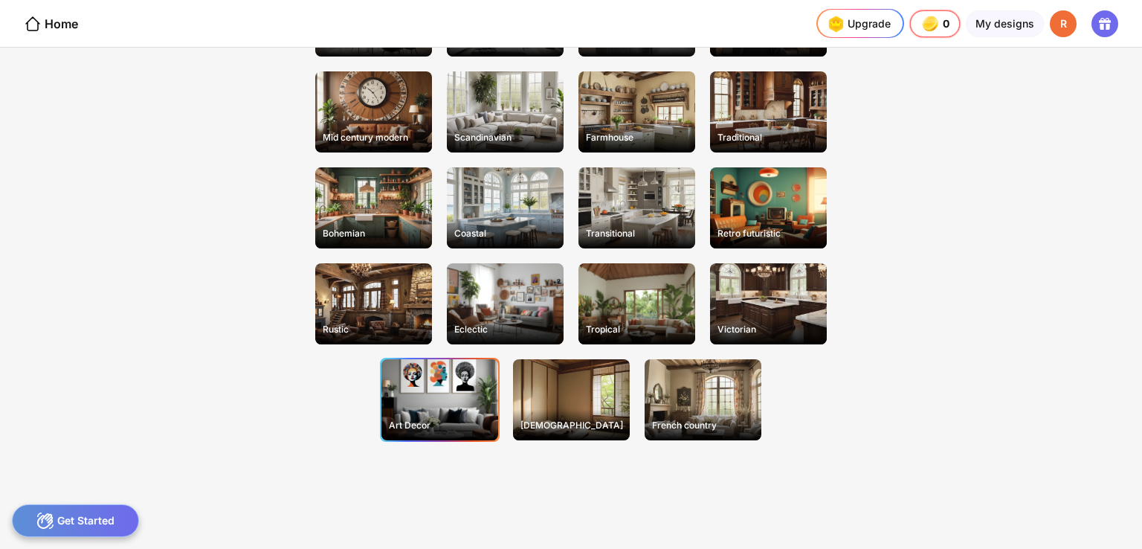
click at [461, 408] on div "Art Decor" at bounding box center [439, 399] width 117 height 81
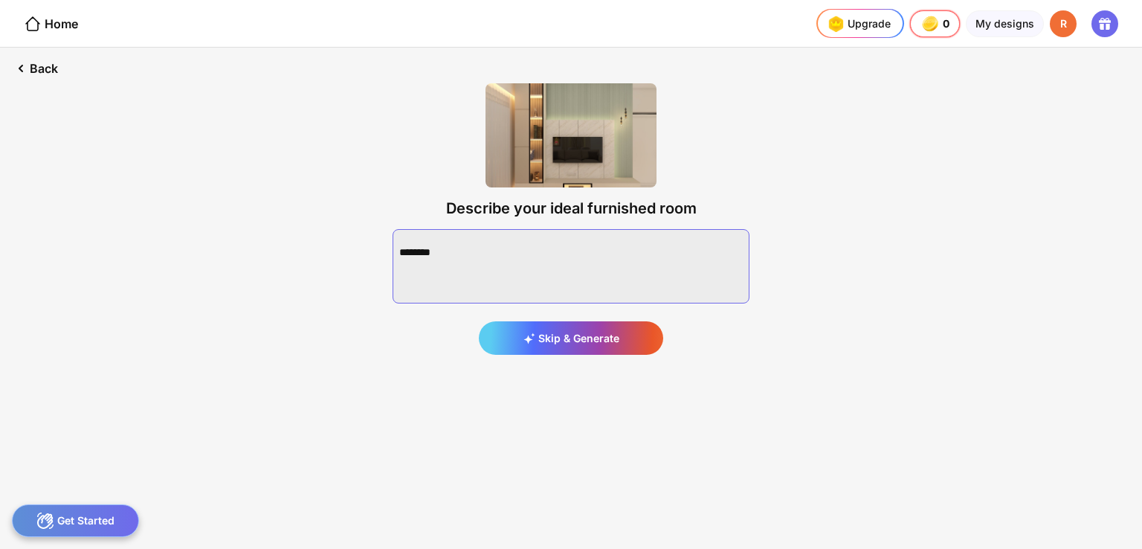
click at [609, 255] on textarea at bounding box center [571, 266] width 357 height 74
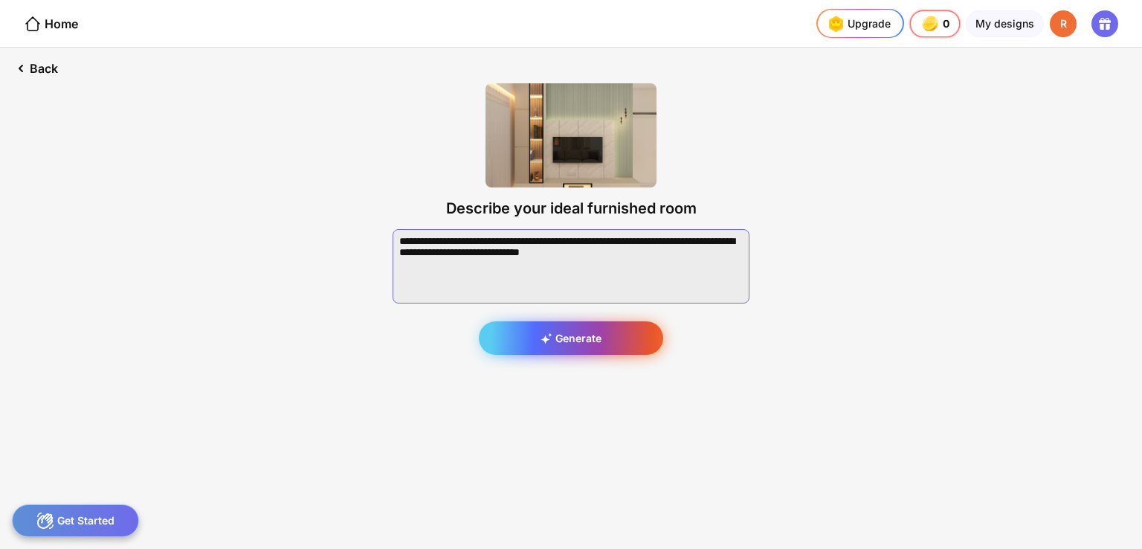
type textarea "**********"
click at [599, 349] on div "Generate" at bounding box center [571, 337] width 184 height 33
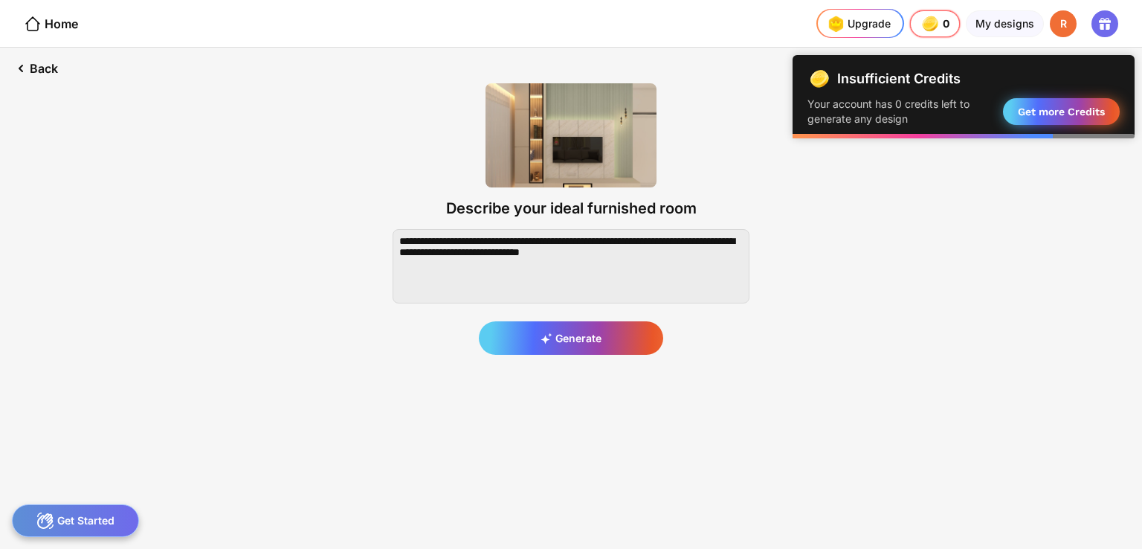
click at [1023, 114] on div "Get more Credits" at bounding box center [1061, 111] width 117 height 27
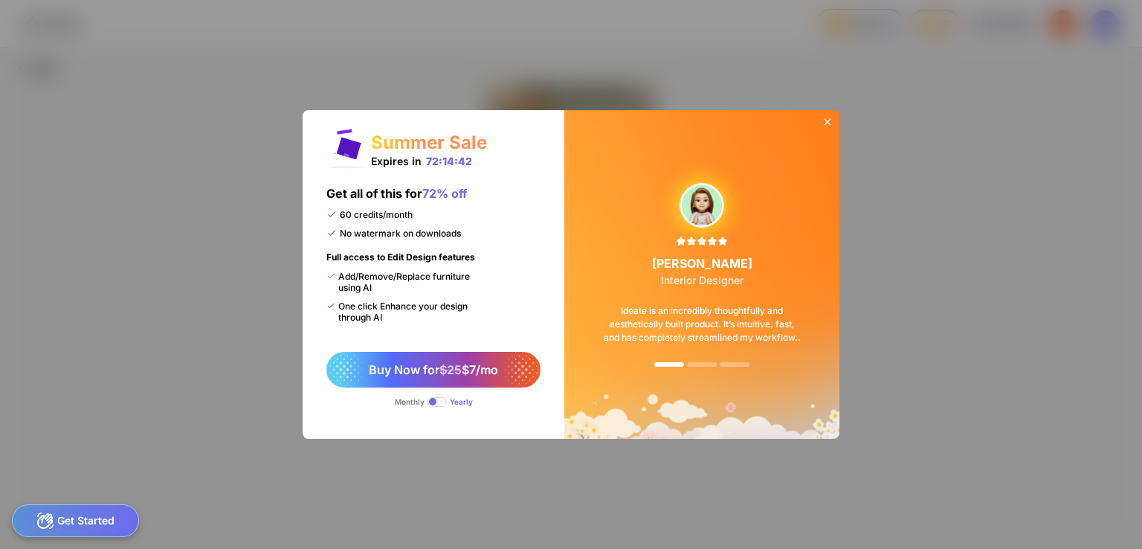
click at [827, 122] on icon at bounding box center [827, 122] width 7 height 7
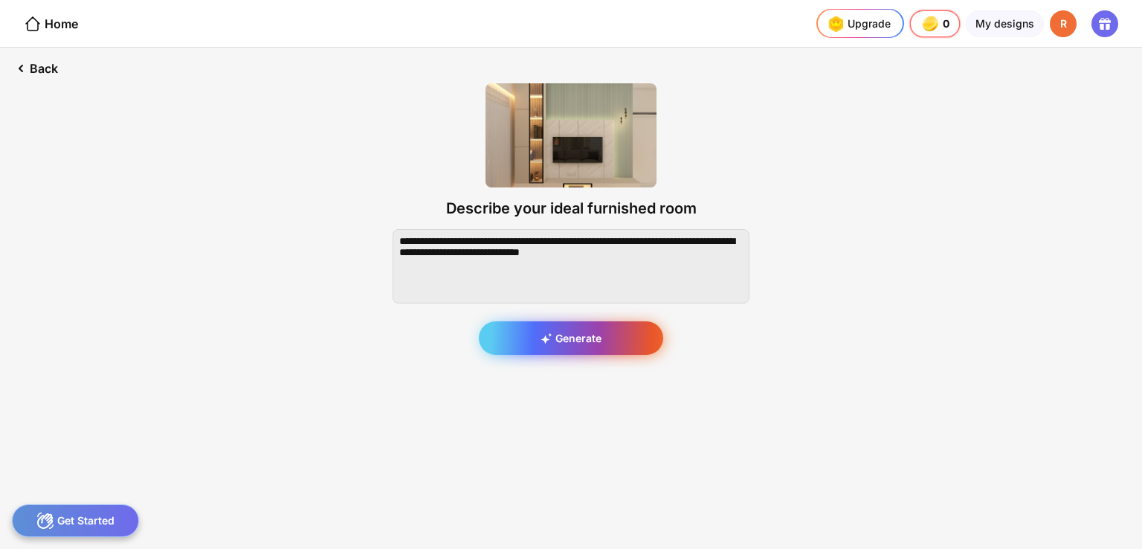
click at [578, 330] on div "Generate" at bounding box center [571, 337] width 184 height 33
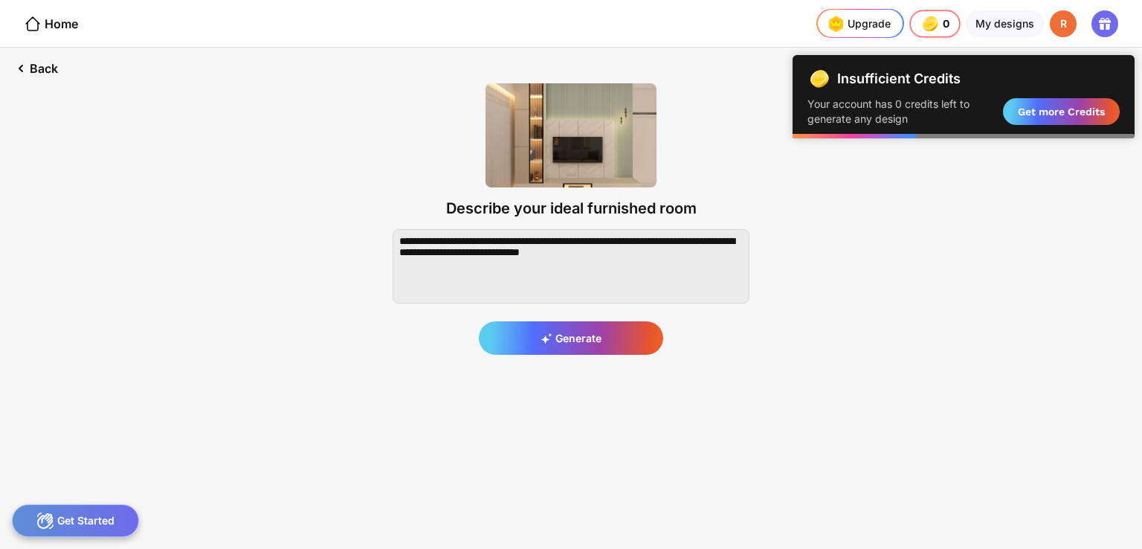
click at [1071, 14] on div "R" at bounding box center [1063, 23] width 27 height 27
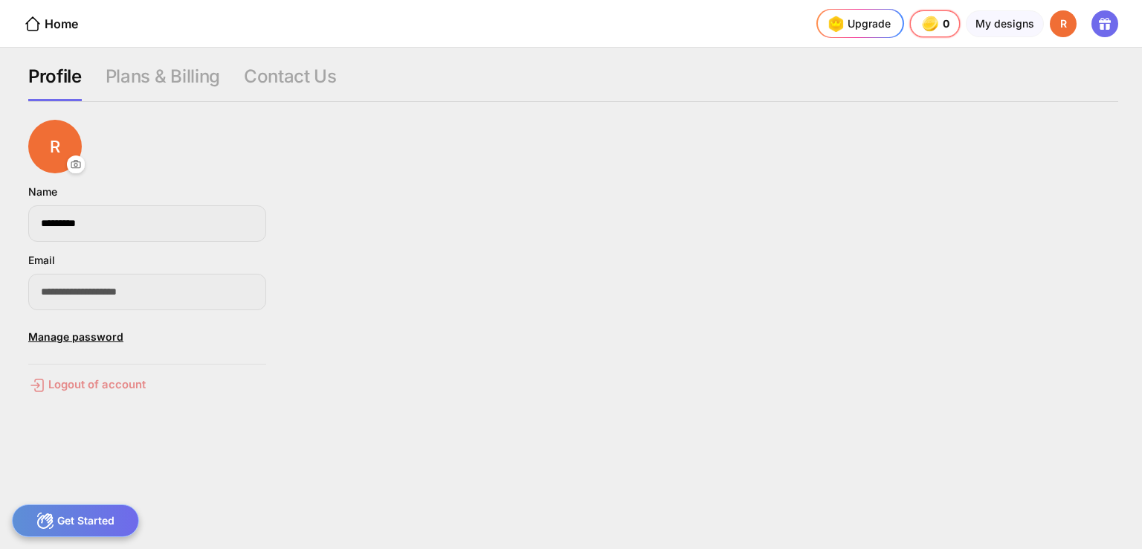
click at [114, 387] on div "Logout of account" at bounding box center [147, 385] width 238 height 18
